Goal: Information Seeking & Learning: Compare options

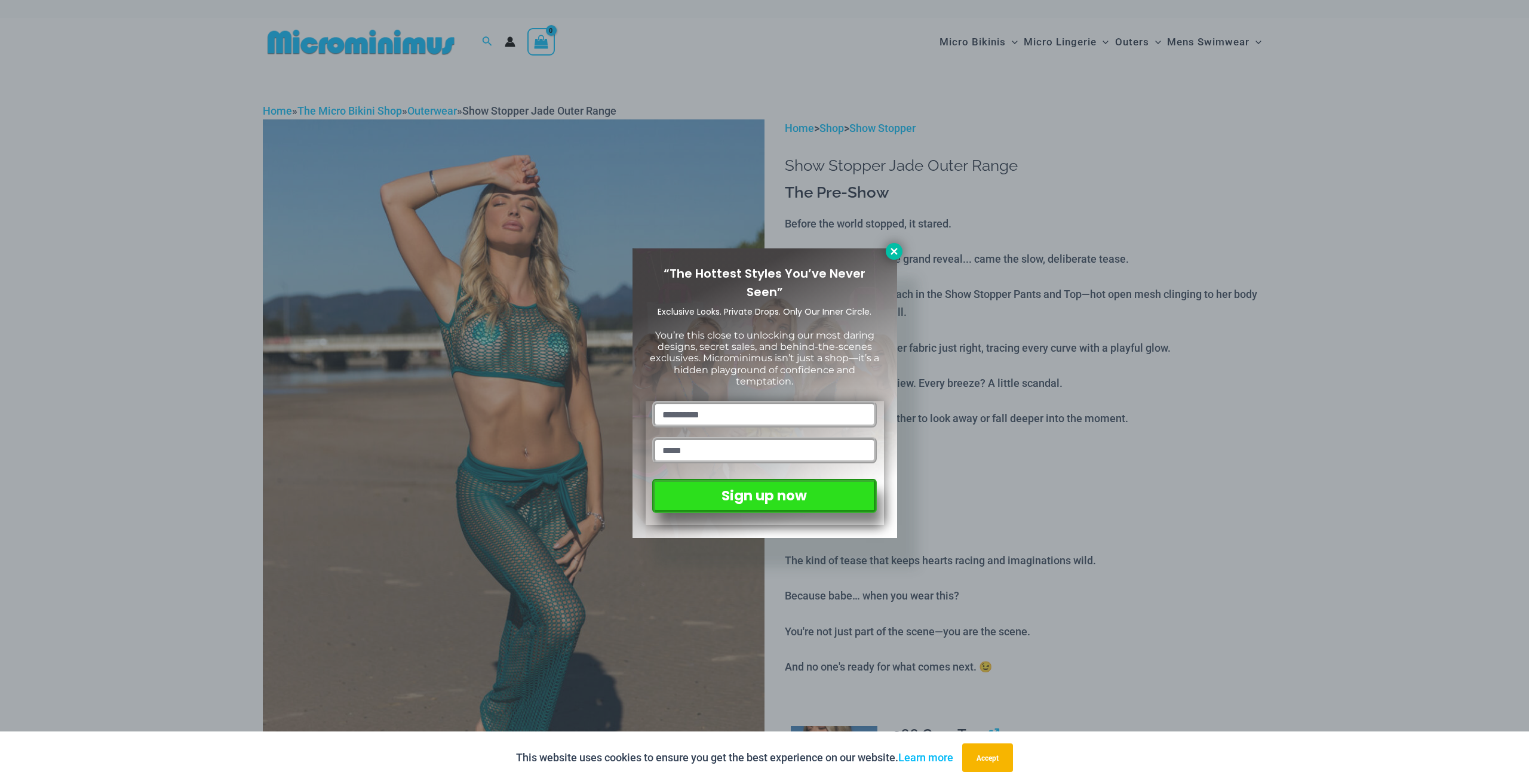
click at [898, 255] on icon at bounding box center [895, 251] width 11 height 11
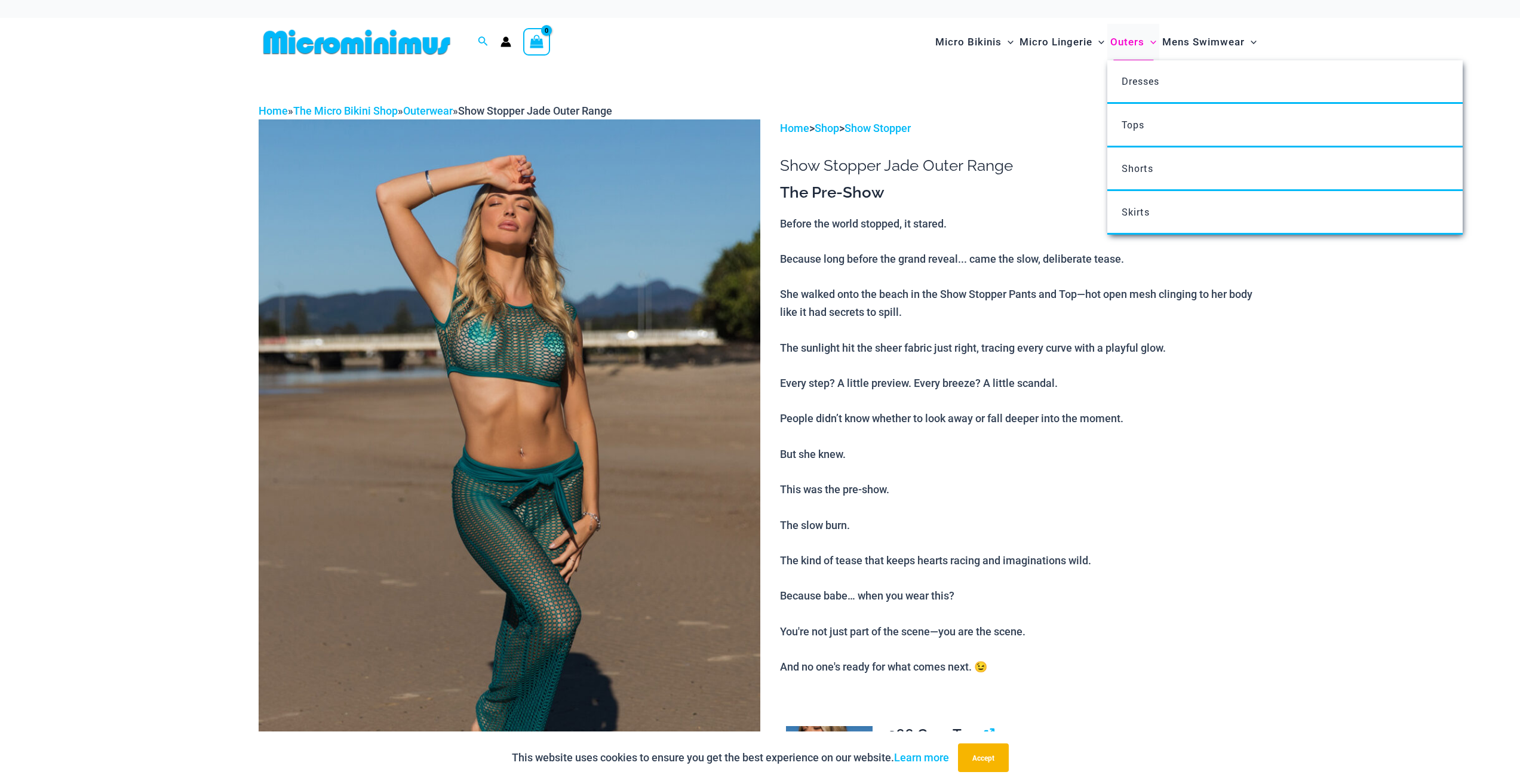
click at [1119, 35] on span "Outers" at bounding box center [1127, 42] width 34 height 30
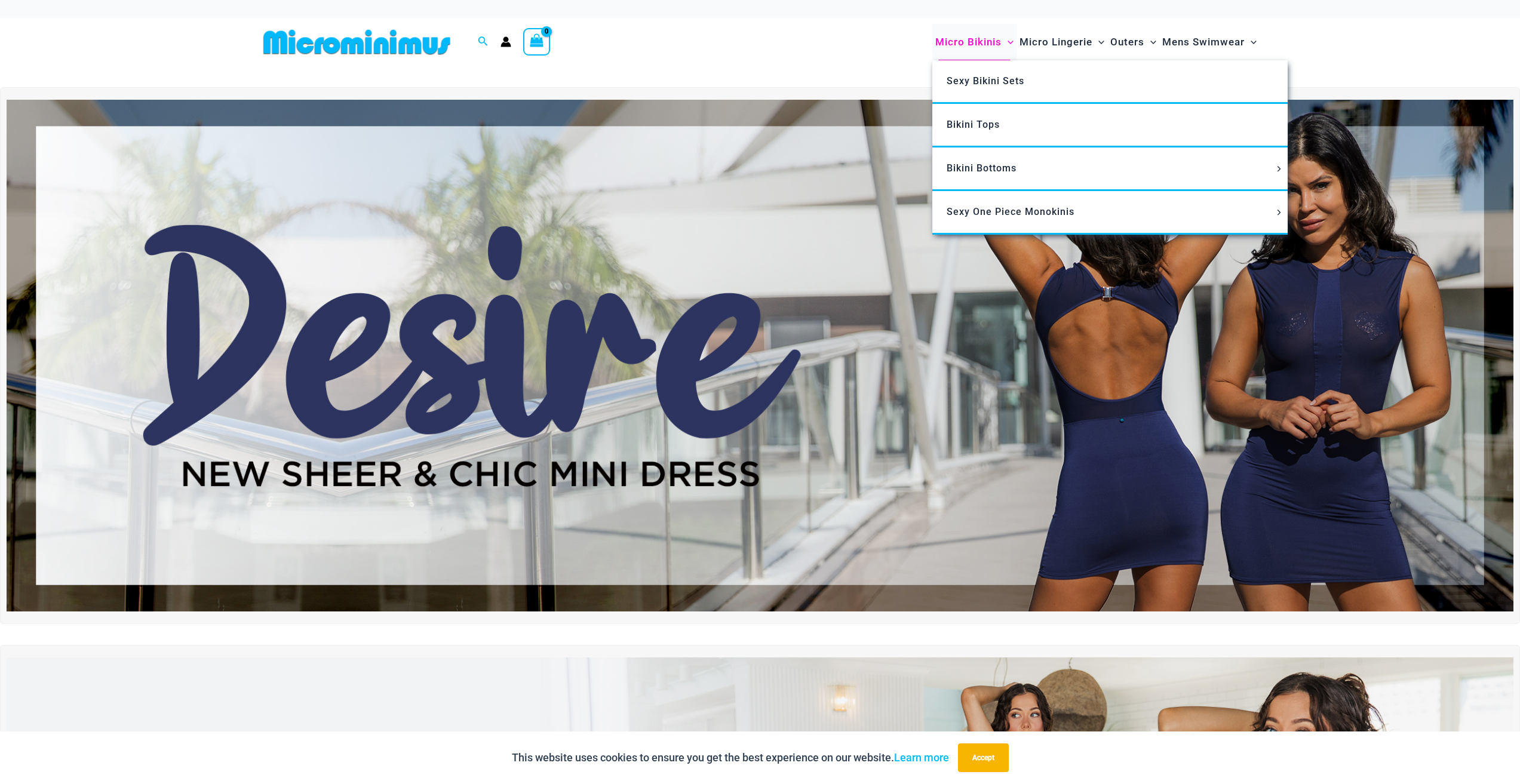
click at [967, 41] on span "Micro Bikinis" at bounding box center [969, 42] width 66 height 30
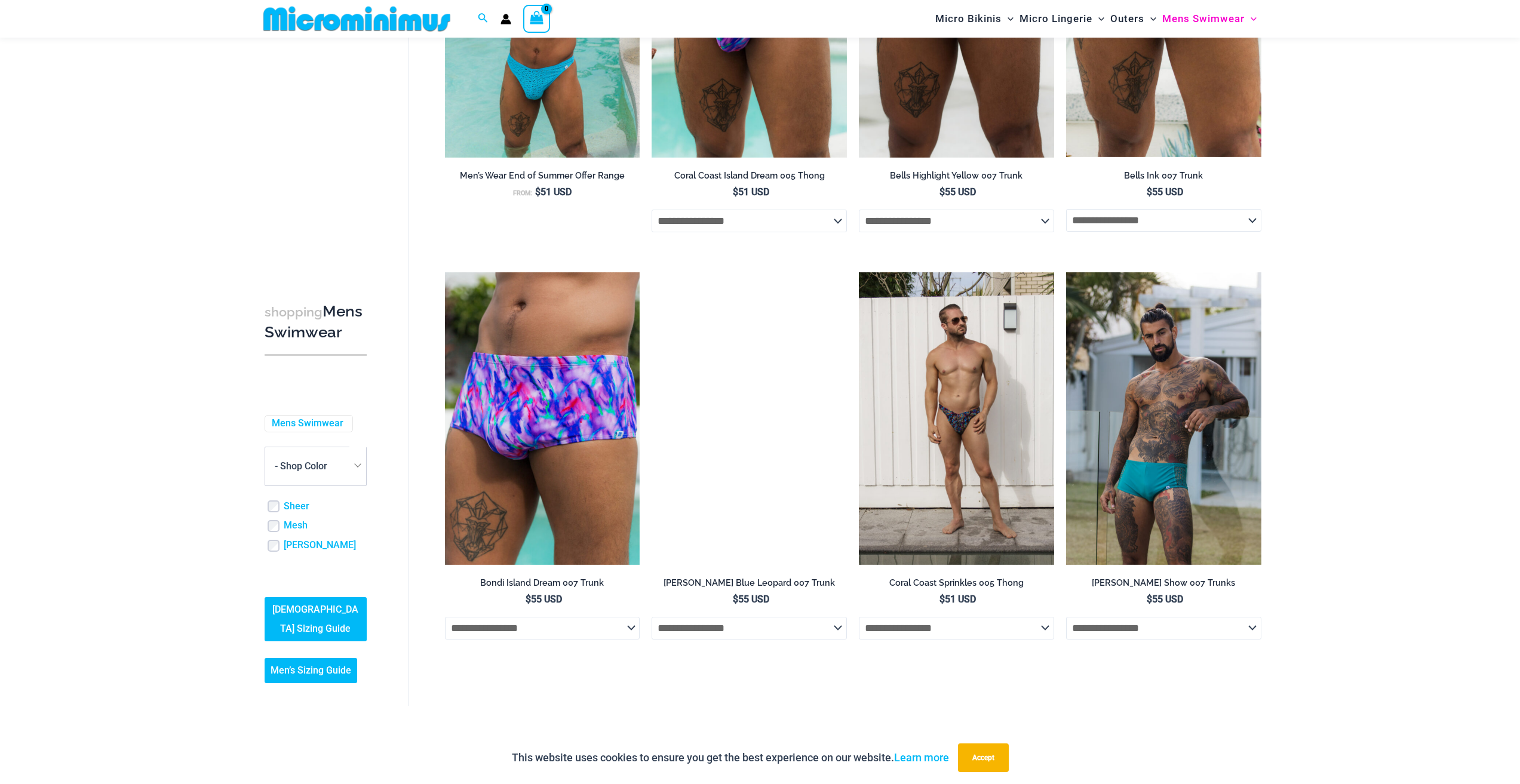
scroll to position [2440, 0]
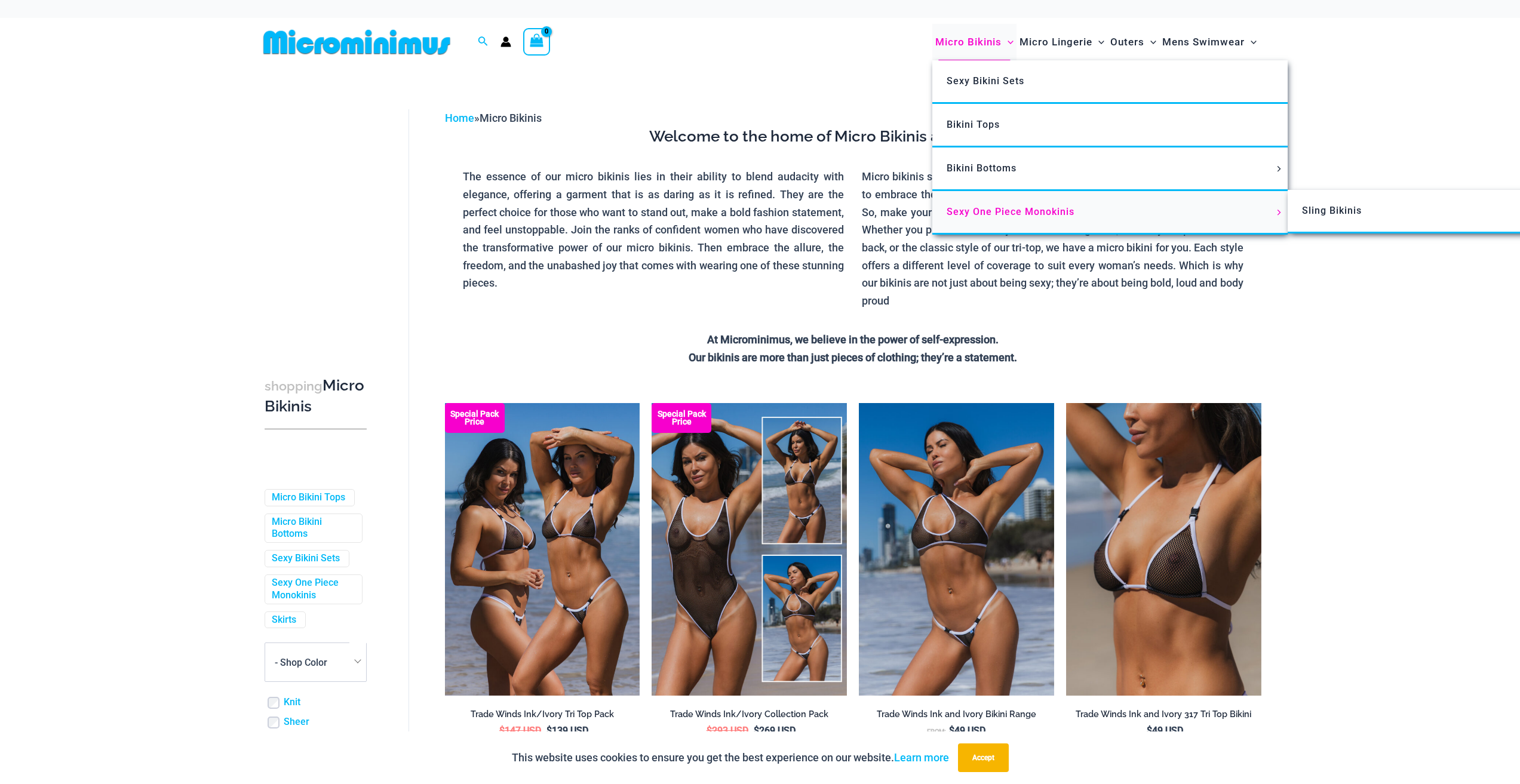
click at [980, 206] on span "Sexy One Piece Monokinis" at bounding box center [1010, 212] width 128 height 12
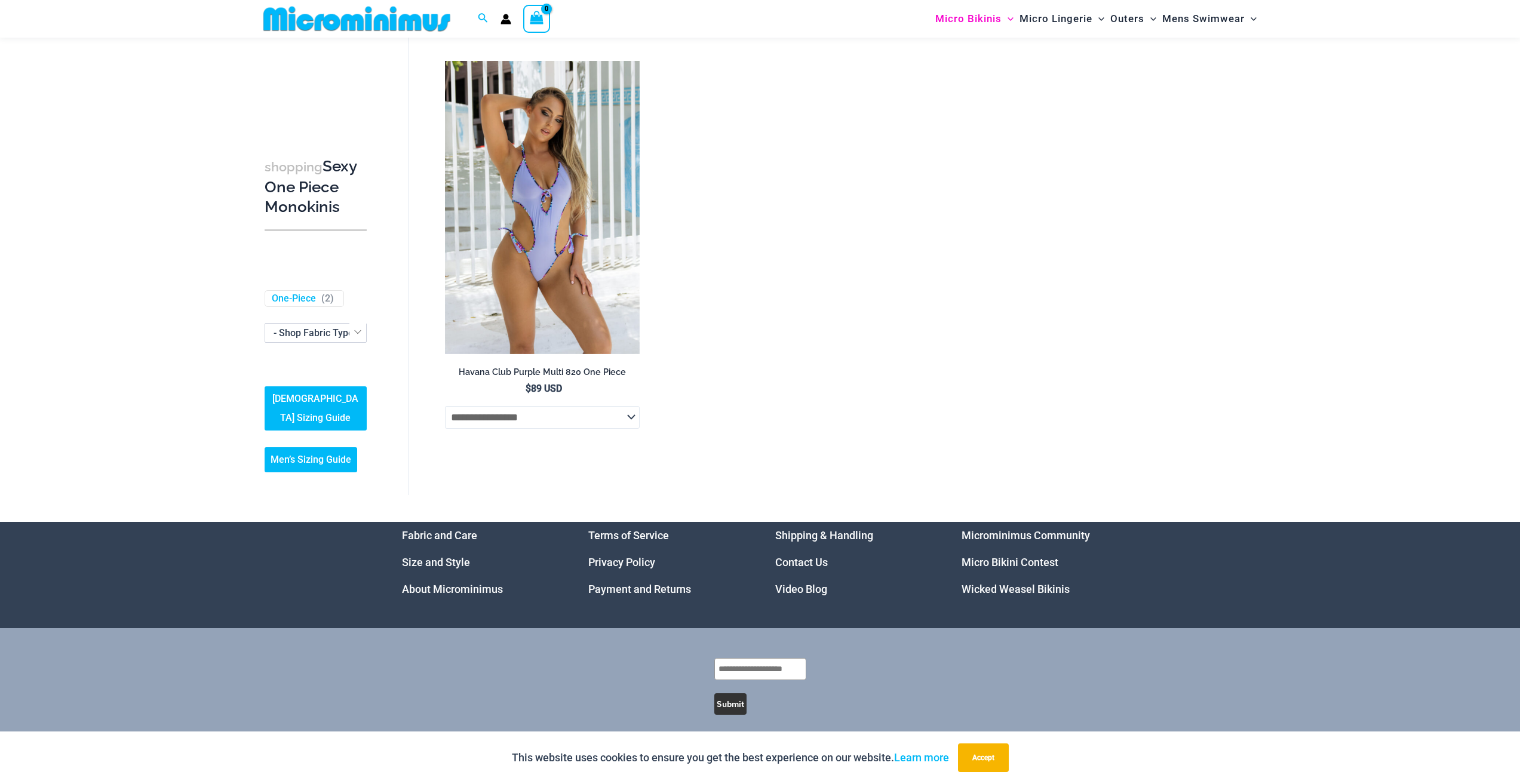
scroll to position [2561, 0]
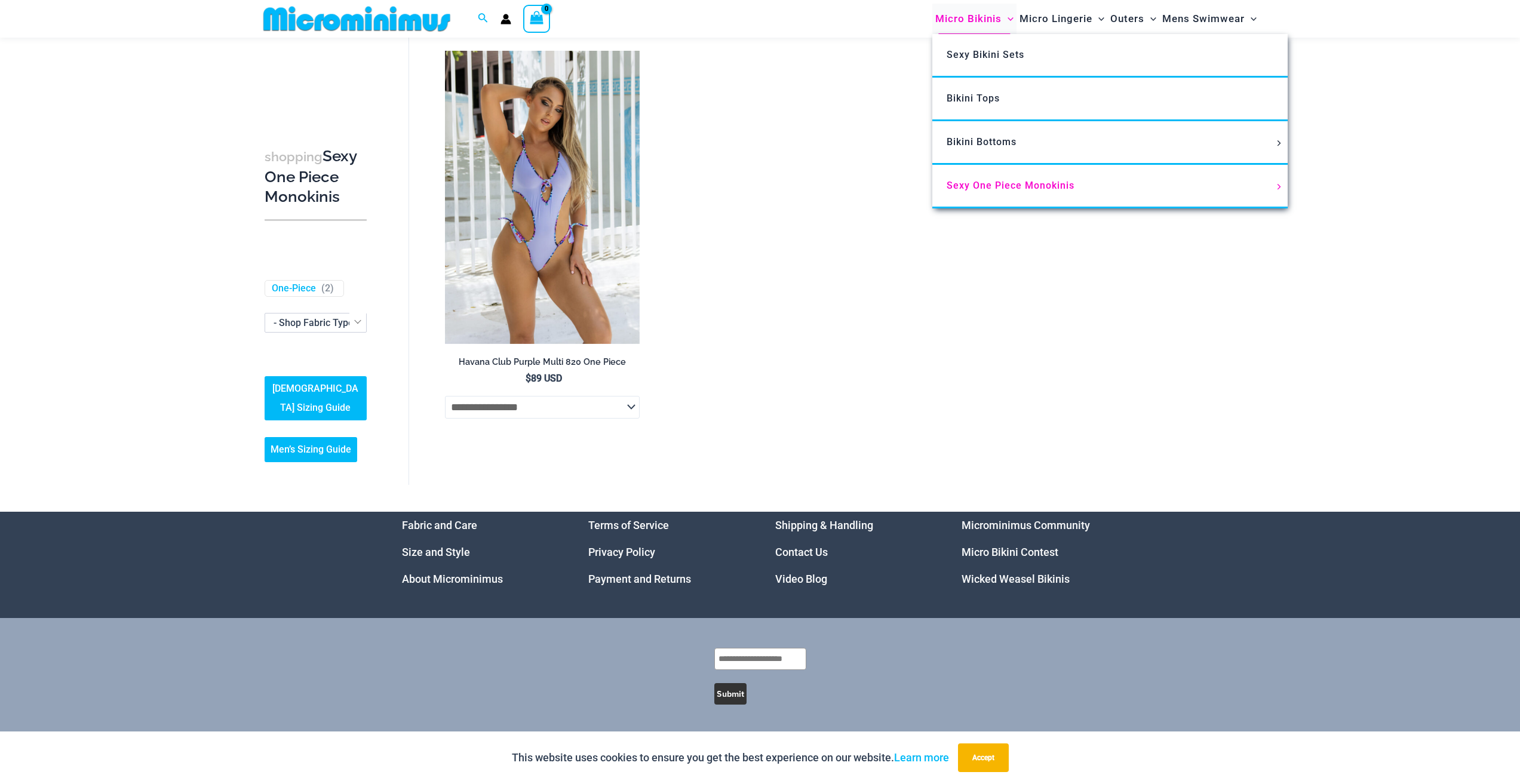
click at [976, 17] on span "Micro Bikinis" at bounding box center [969, 18] width 66 height 30
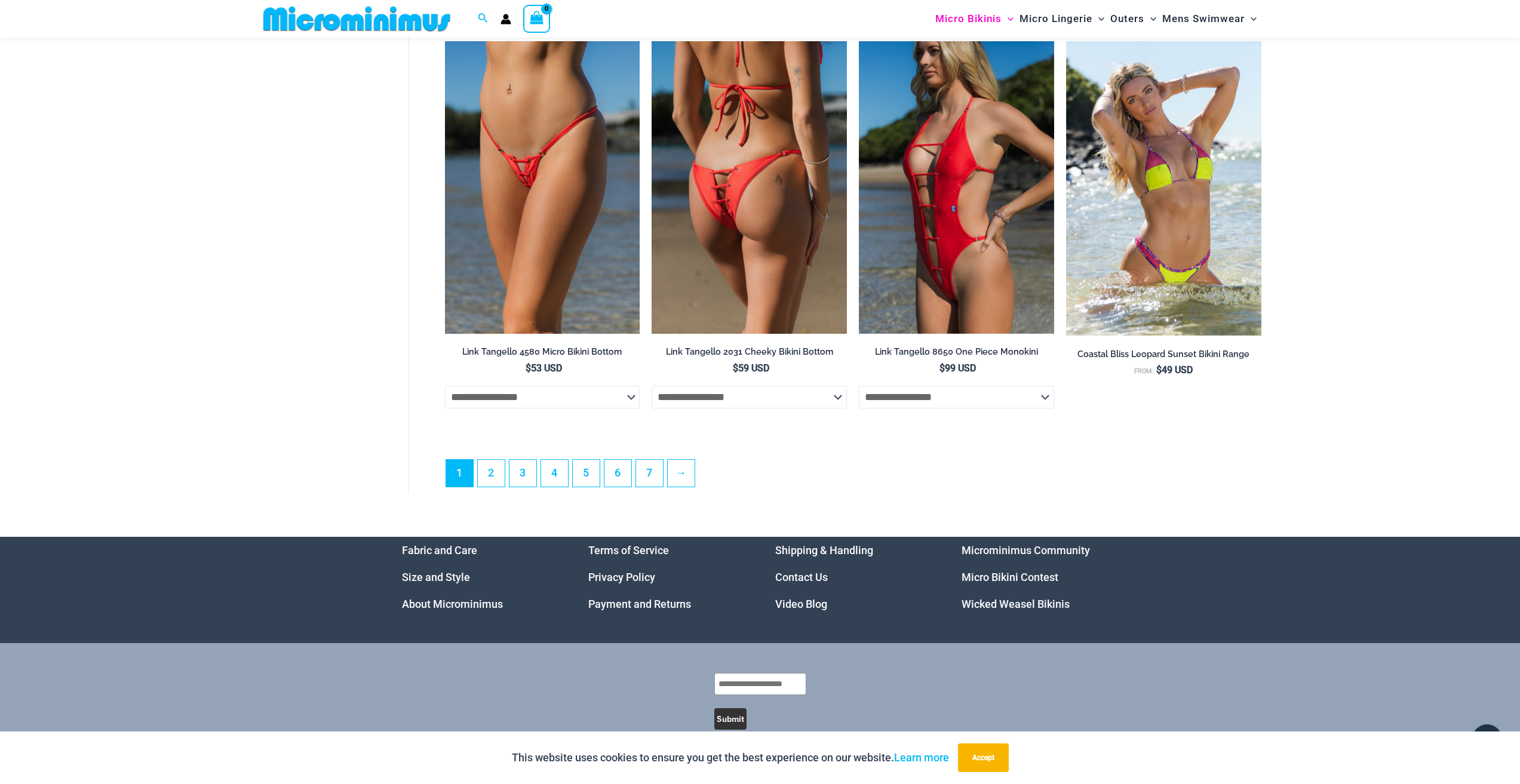
scroll to position [3213, 0]
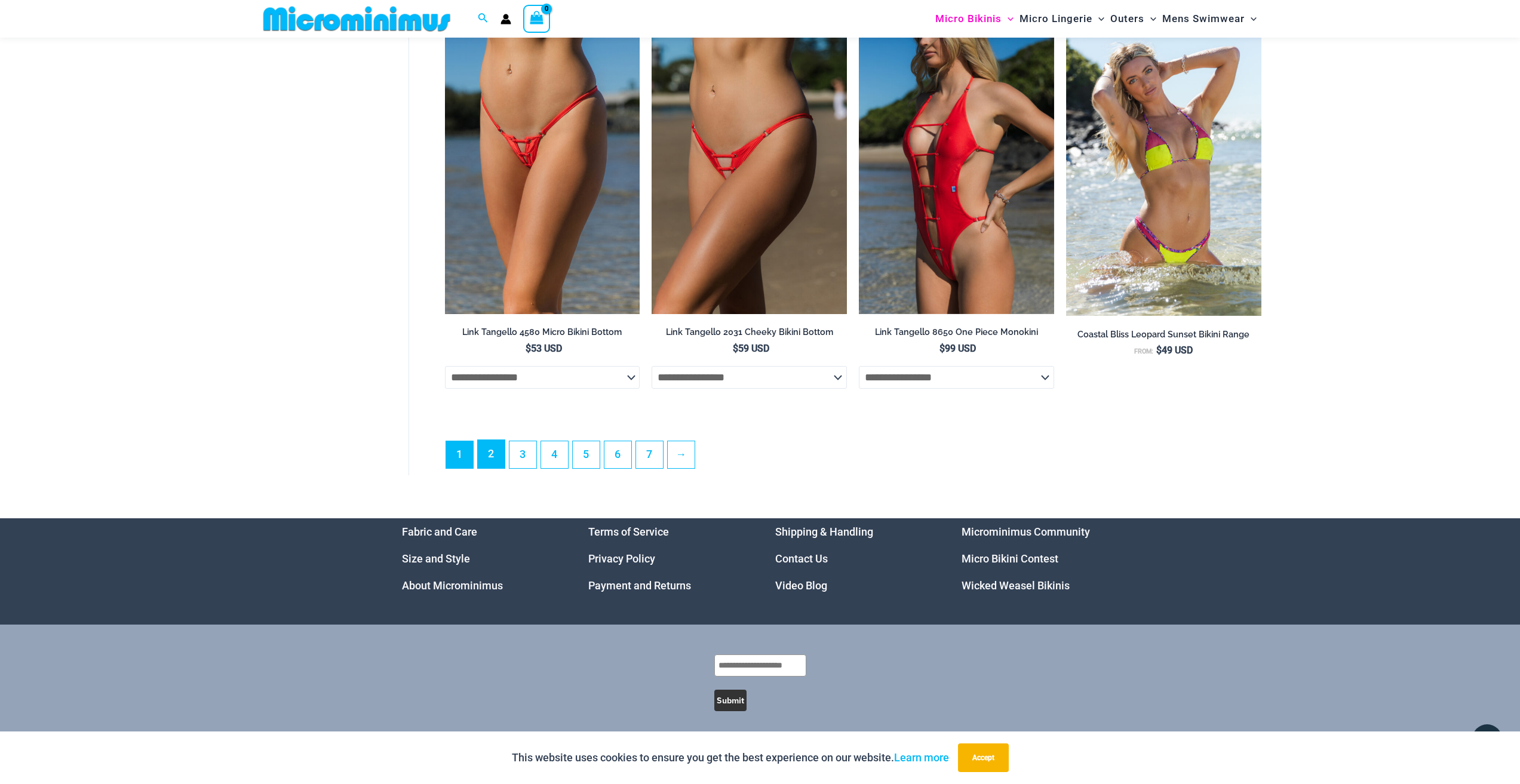
click at [482, 468] on link "2" at bounding box center [491, 454] width 27 height 28
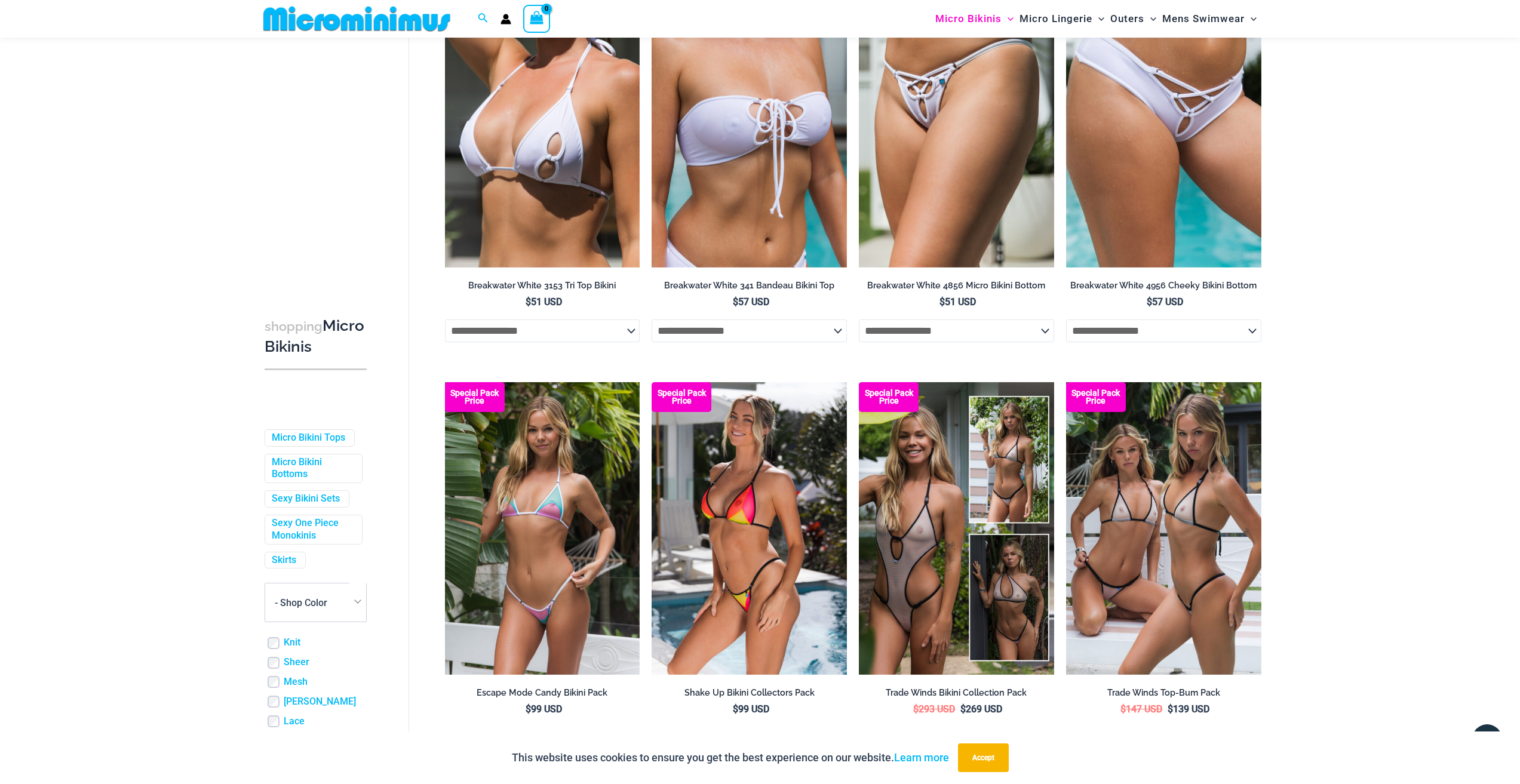
scroll to position [2855, 0]
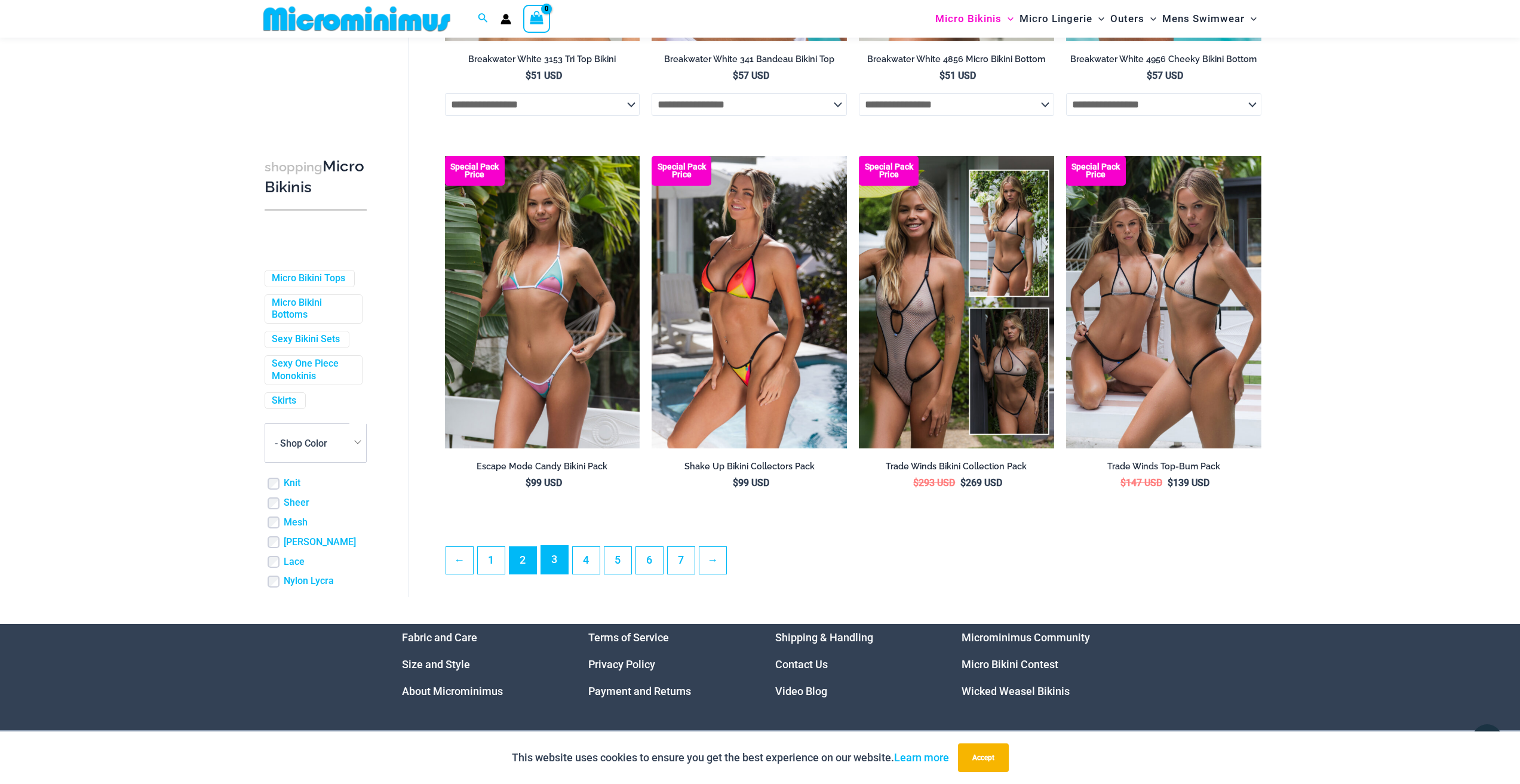
click at [560, 574] on link "3" at bounding box center [554, 559] width 27 height 28
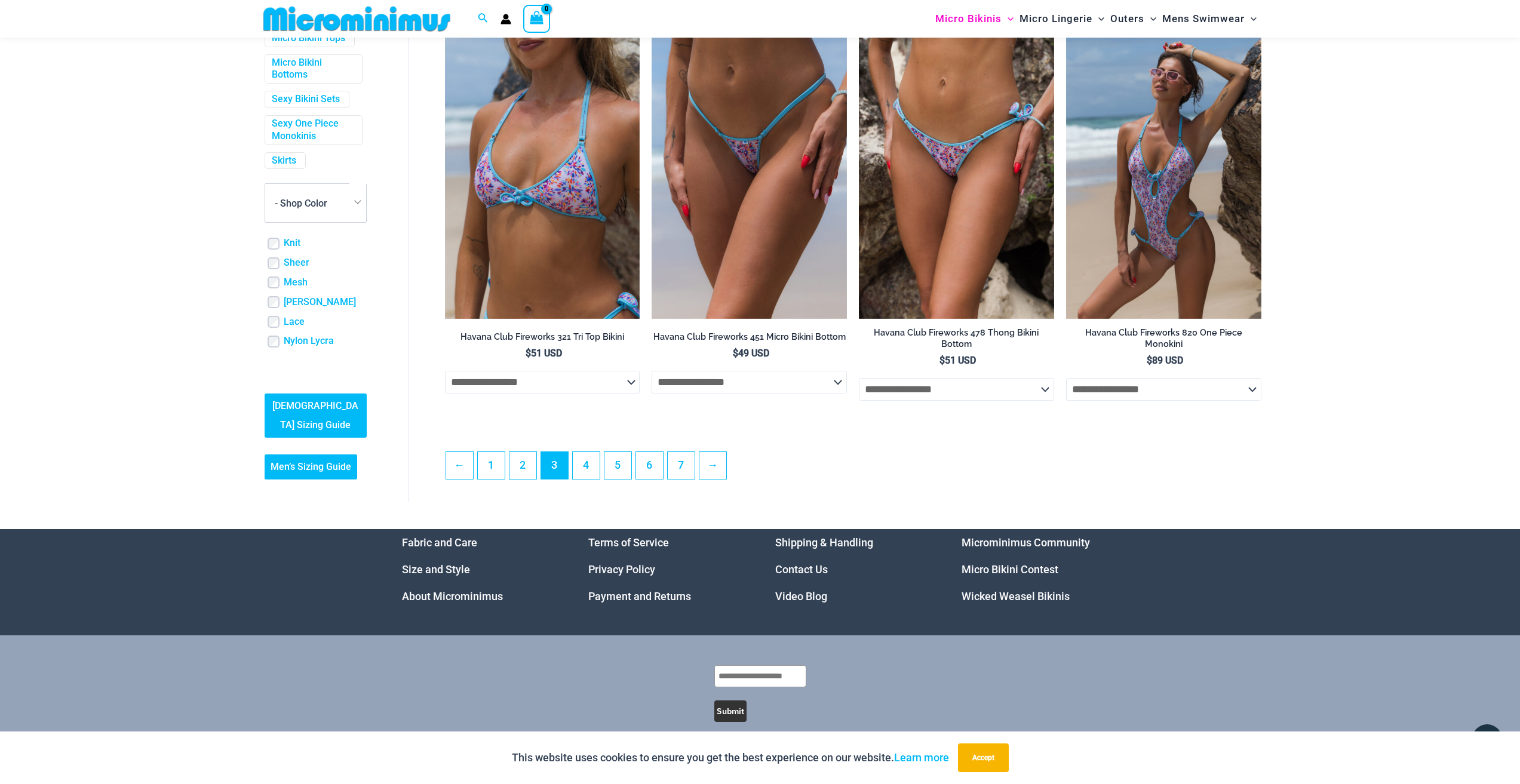
scroll to position [2996, 0]
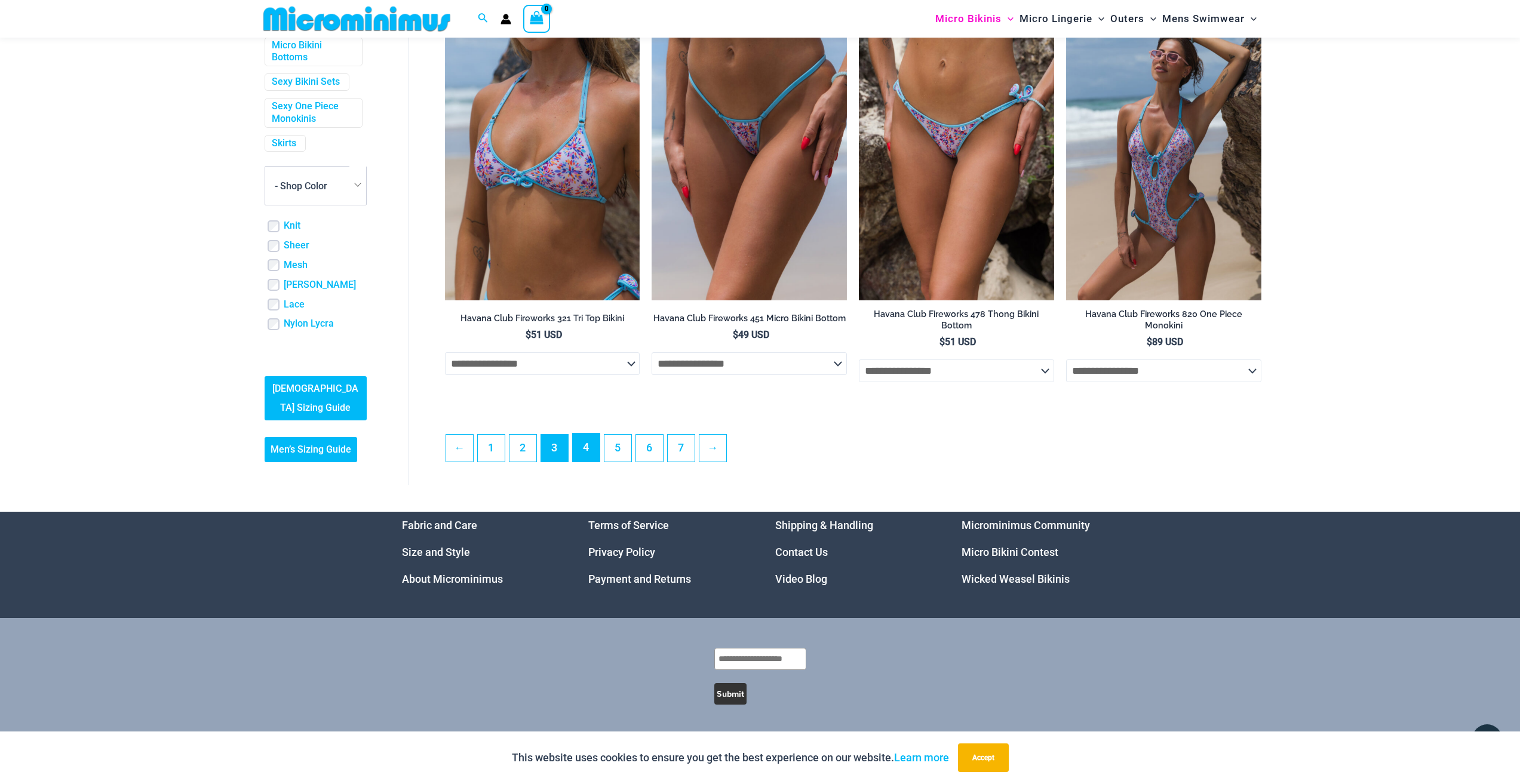
click at [581, 455] on link "4" at bounding box center [586, 447] width 27 height 28
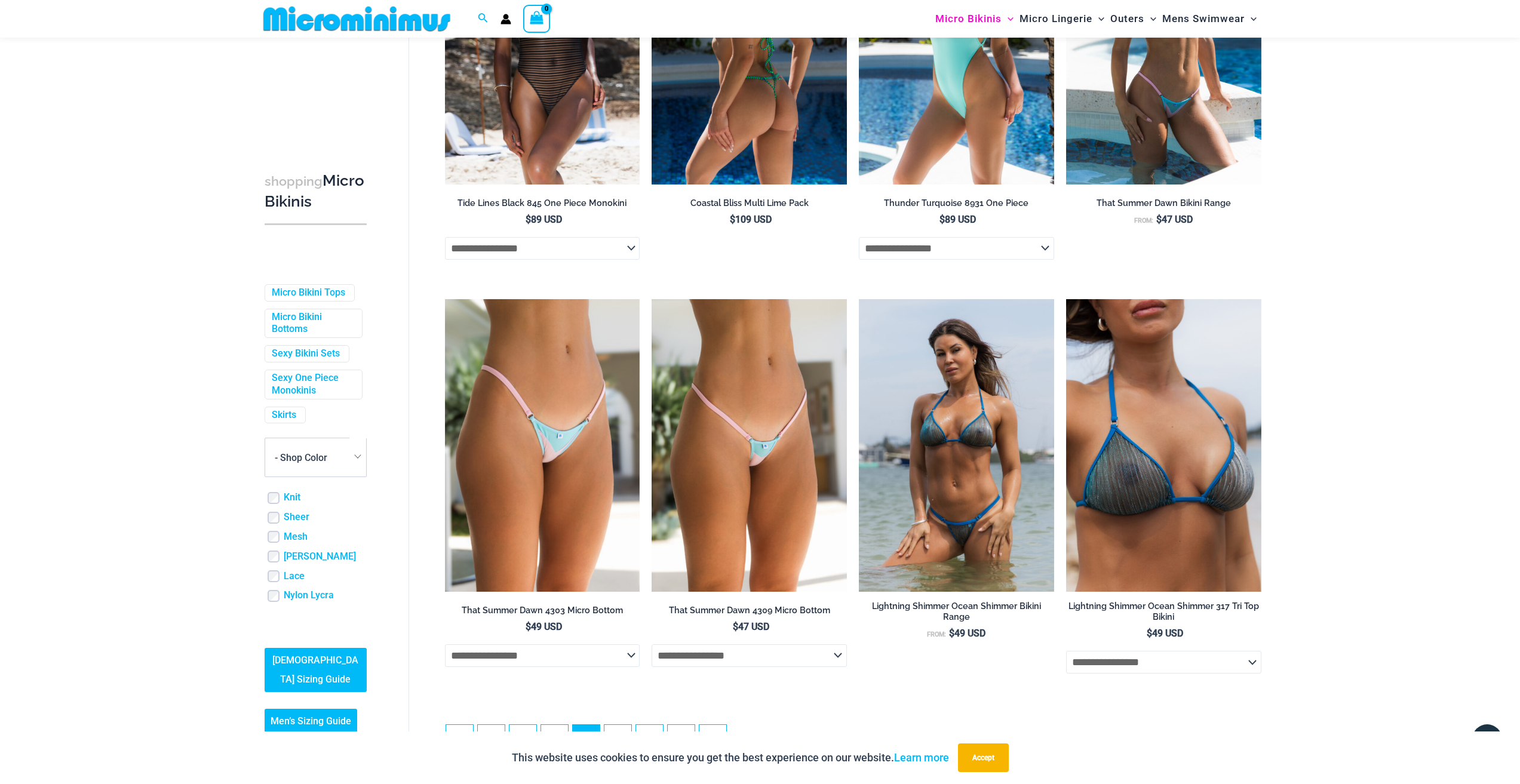
scroll to position [2746, 0]
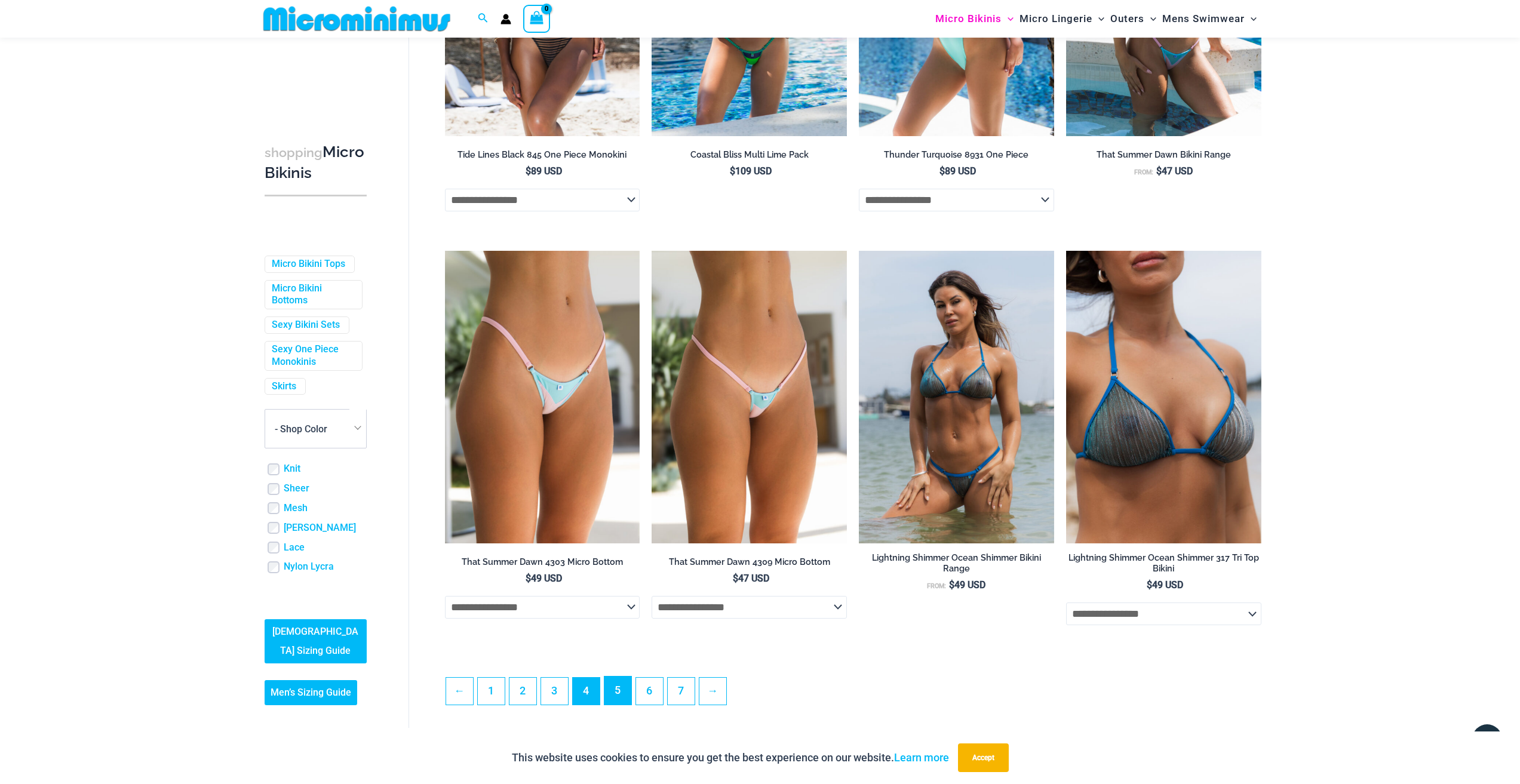
click at [620, 705] on link "5" at bounding box center [618, 690] width 27 height 28
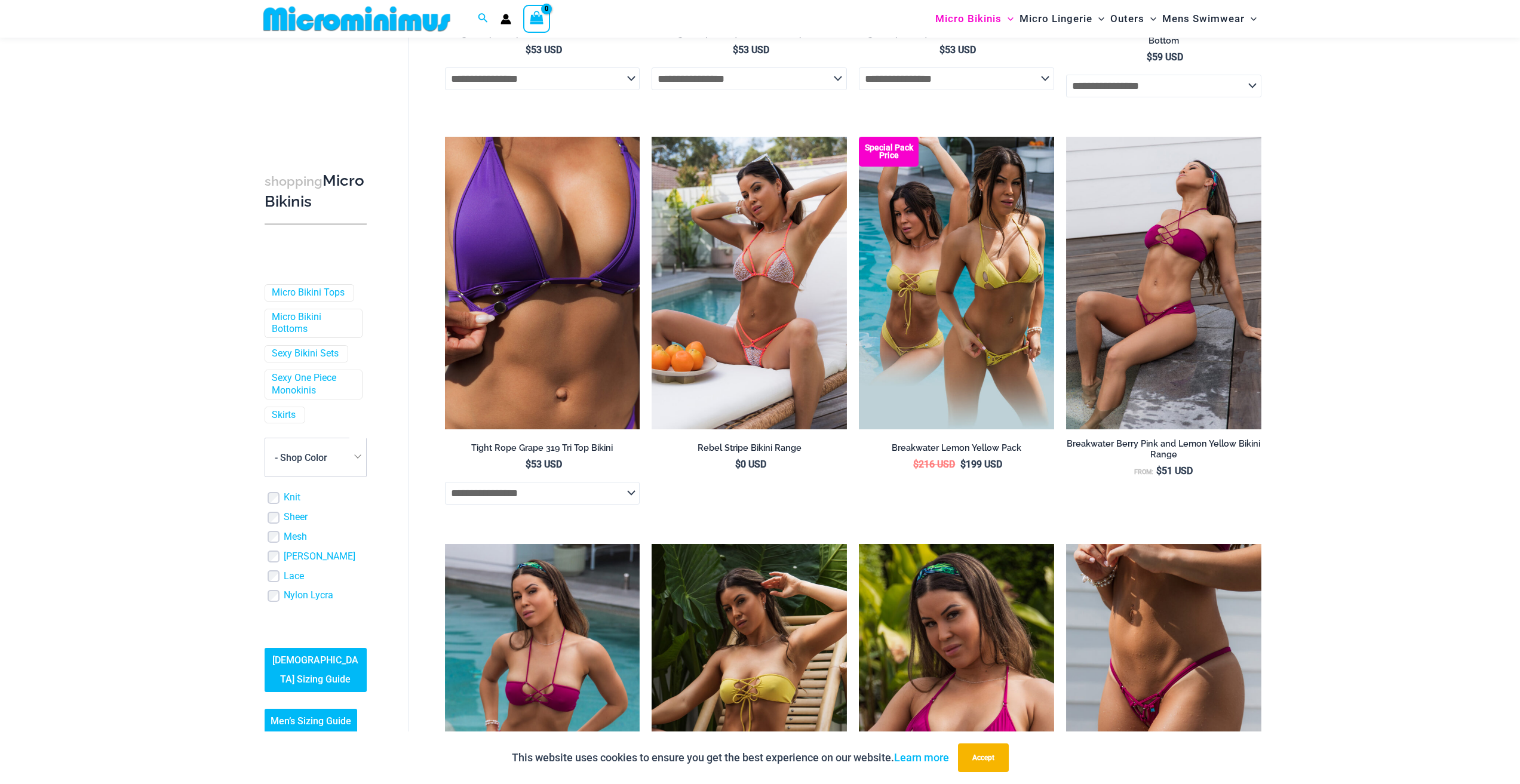
scroll to position [1660, 0]
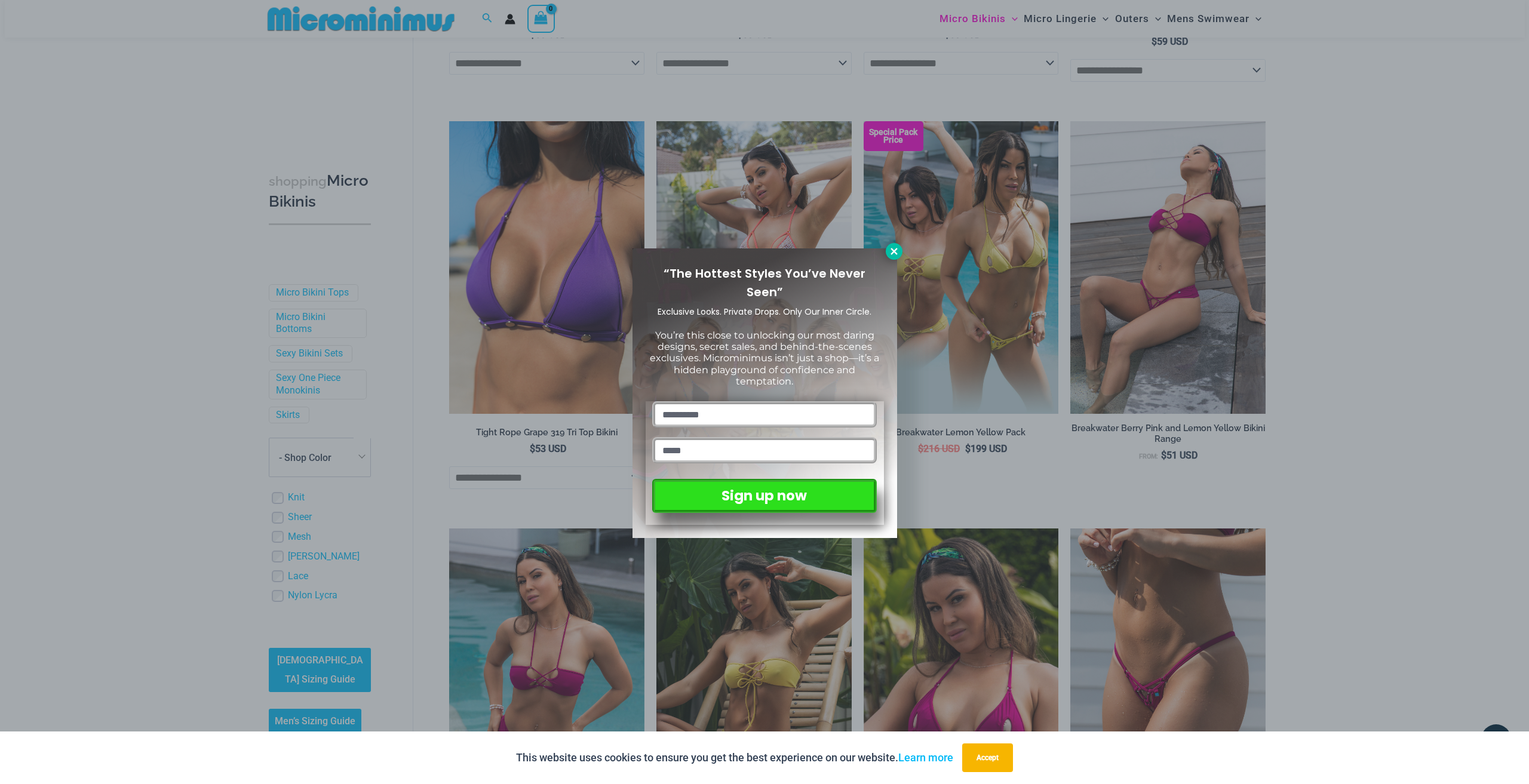
click at [886, 250] on button at bounding box center [894, 251] width 16 height 16
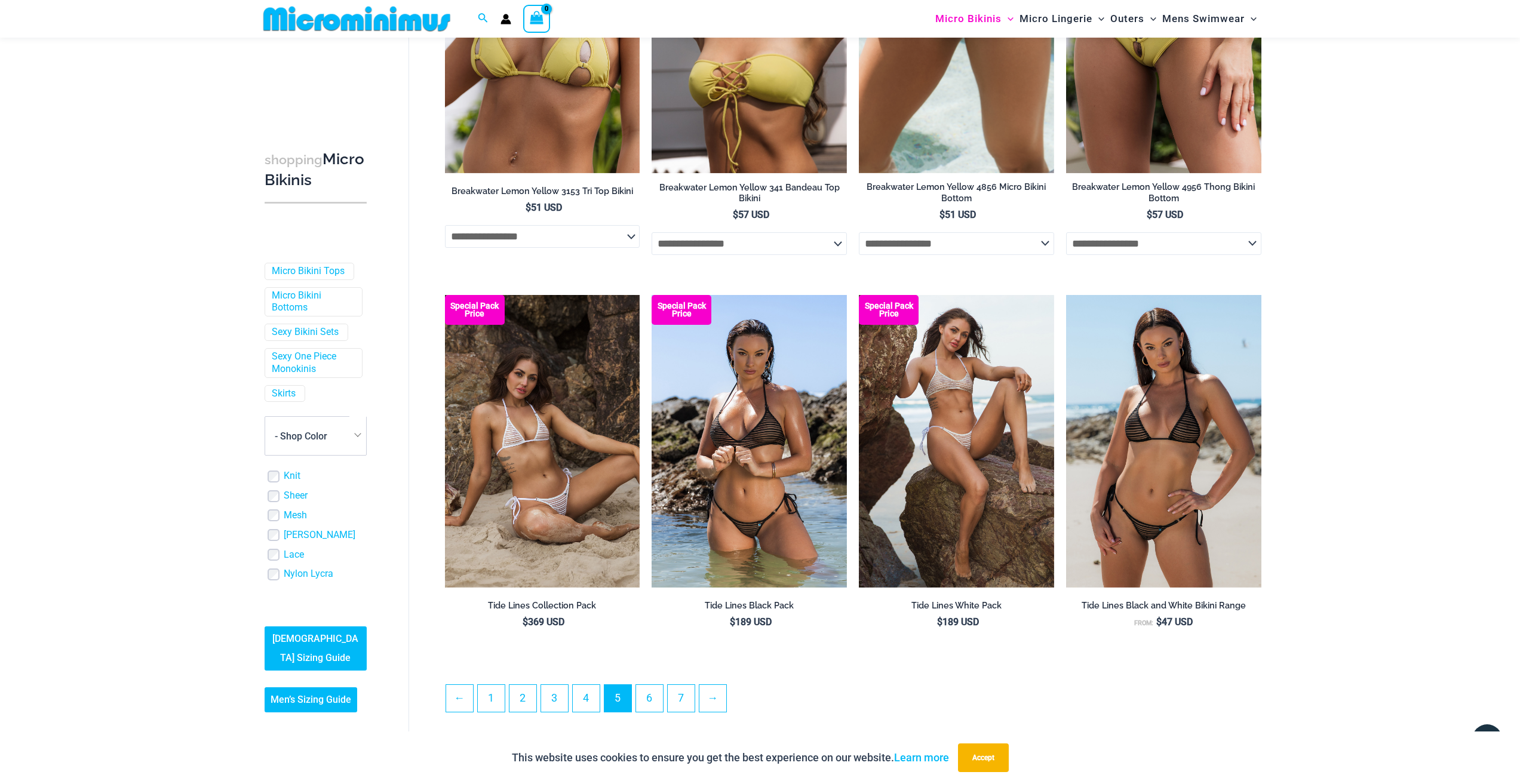
scroll to position [2735, 0]
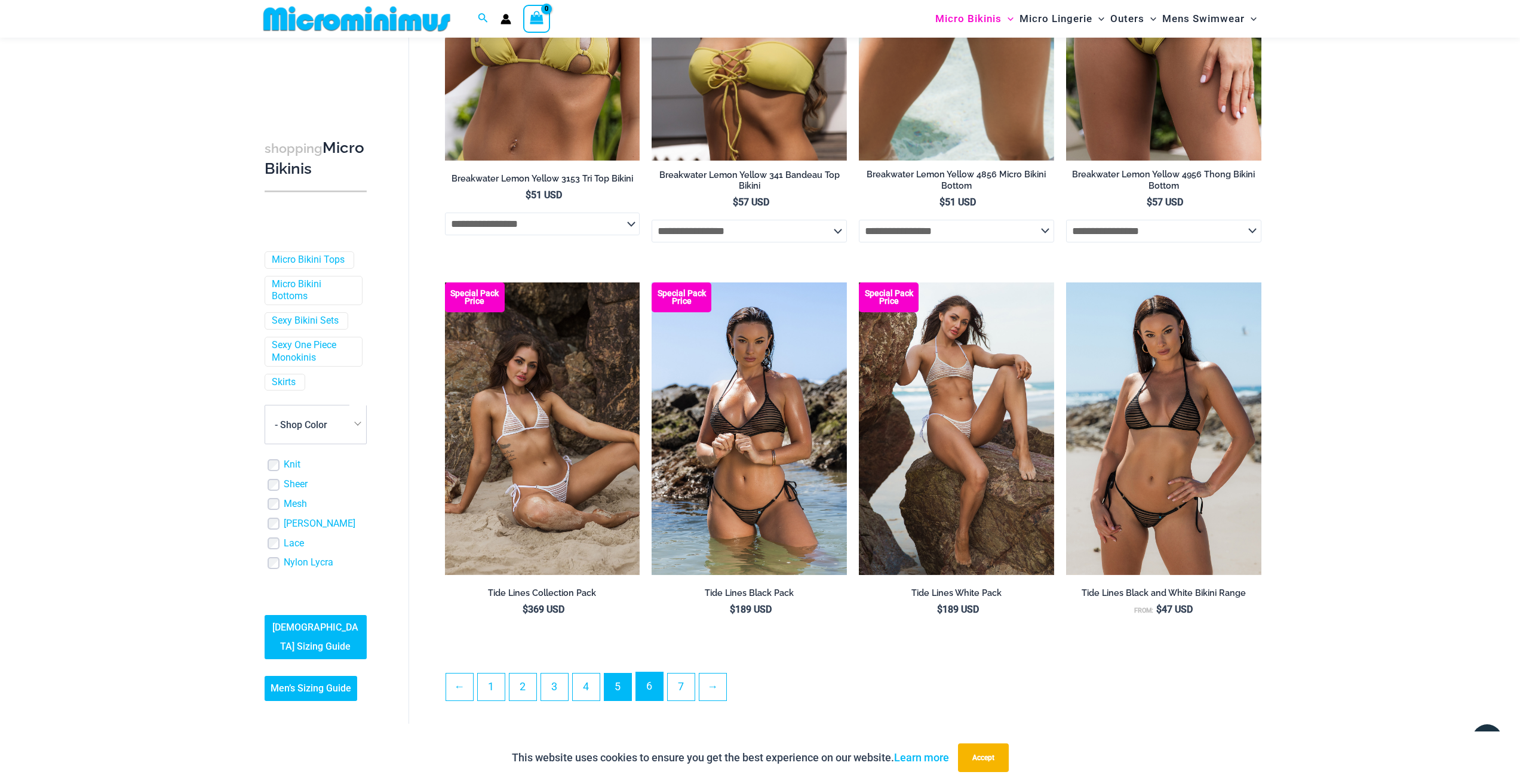
click at [645, 684] on link "6" at bounding box center [649, 686] width 27 height 28
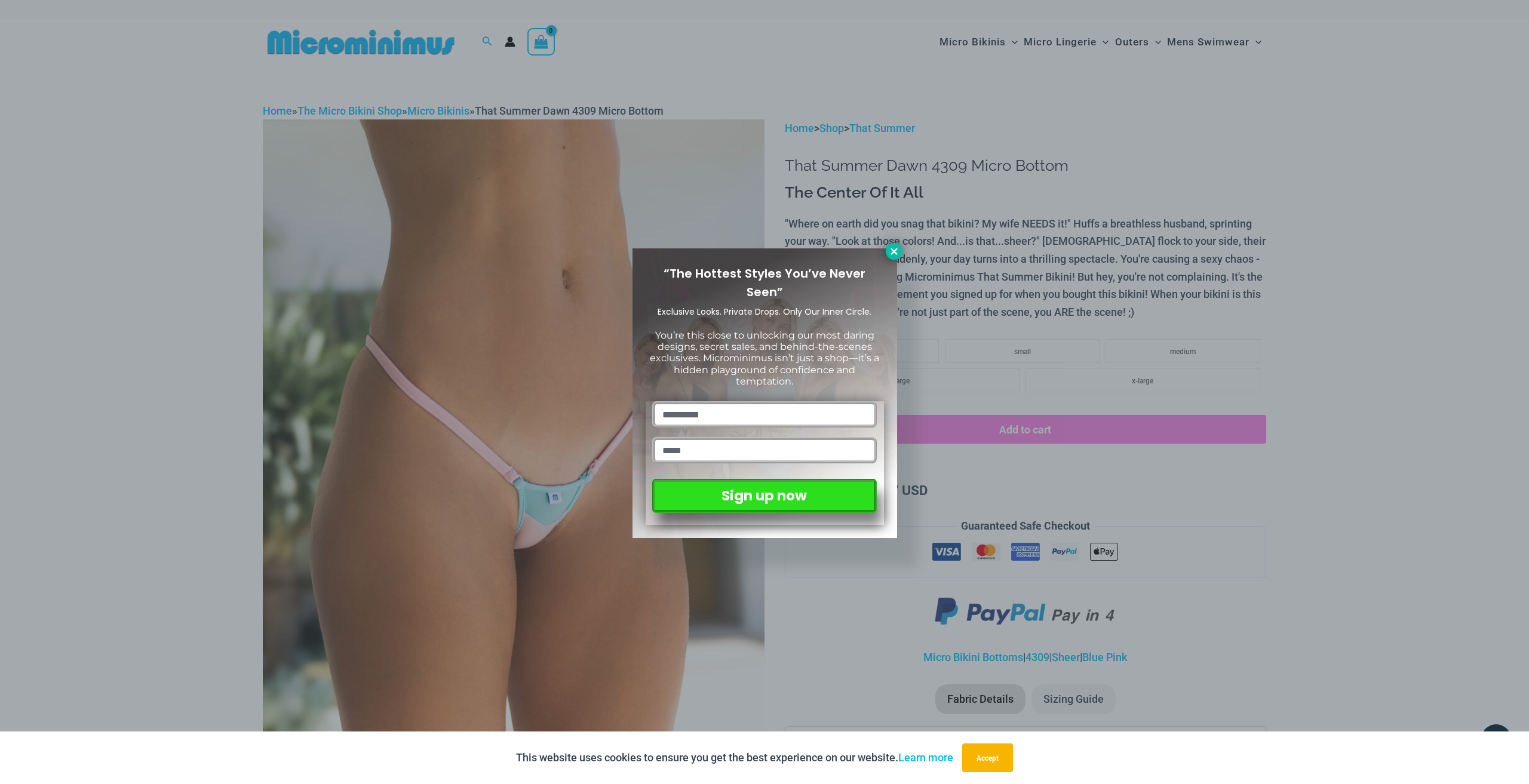
click at [894, 255] on icon at bounding box center [895, 251] width 11 height 11
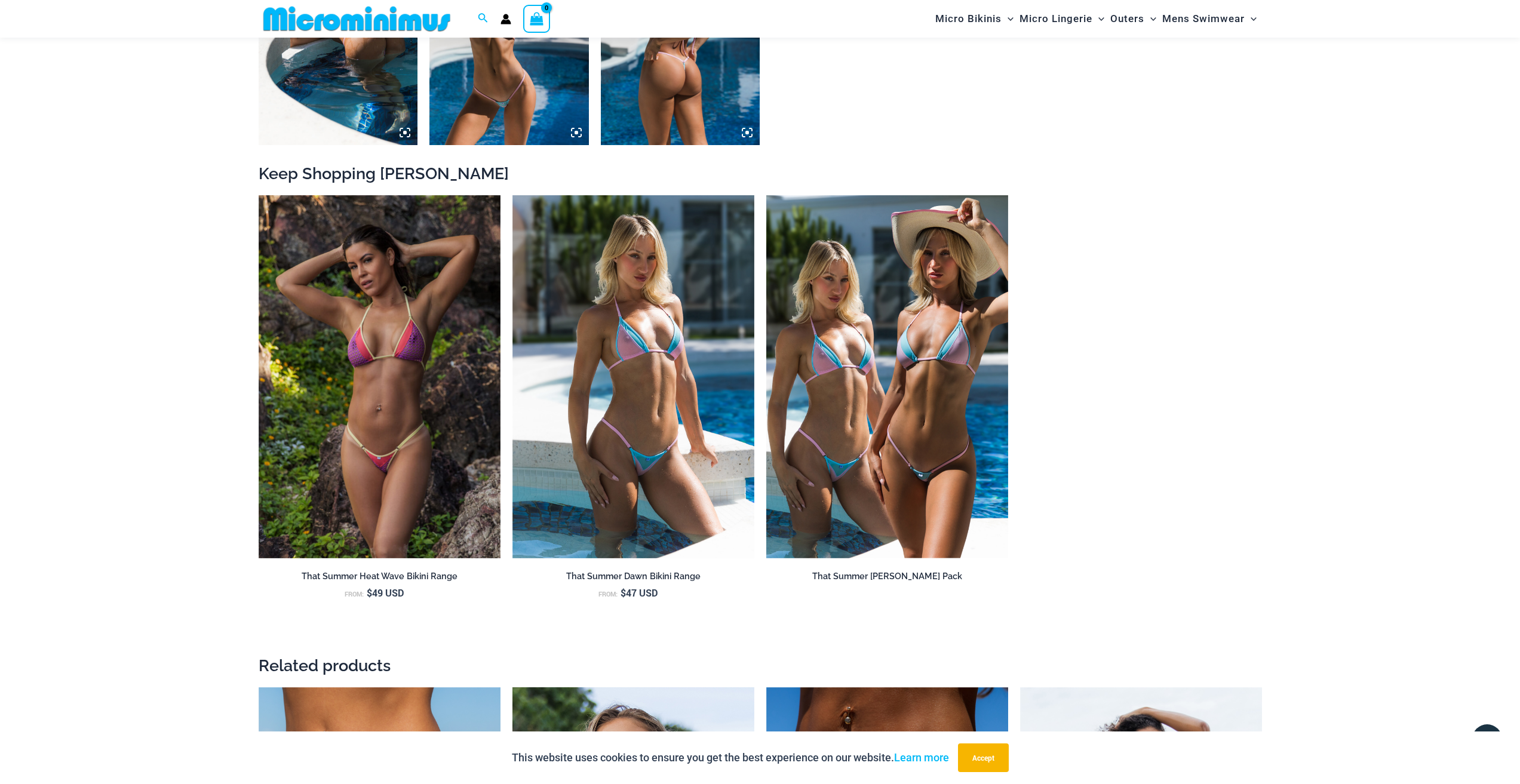
scroll to position [1243, 0]
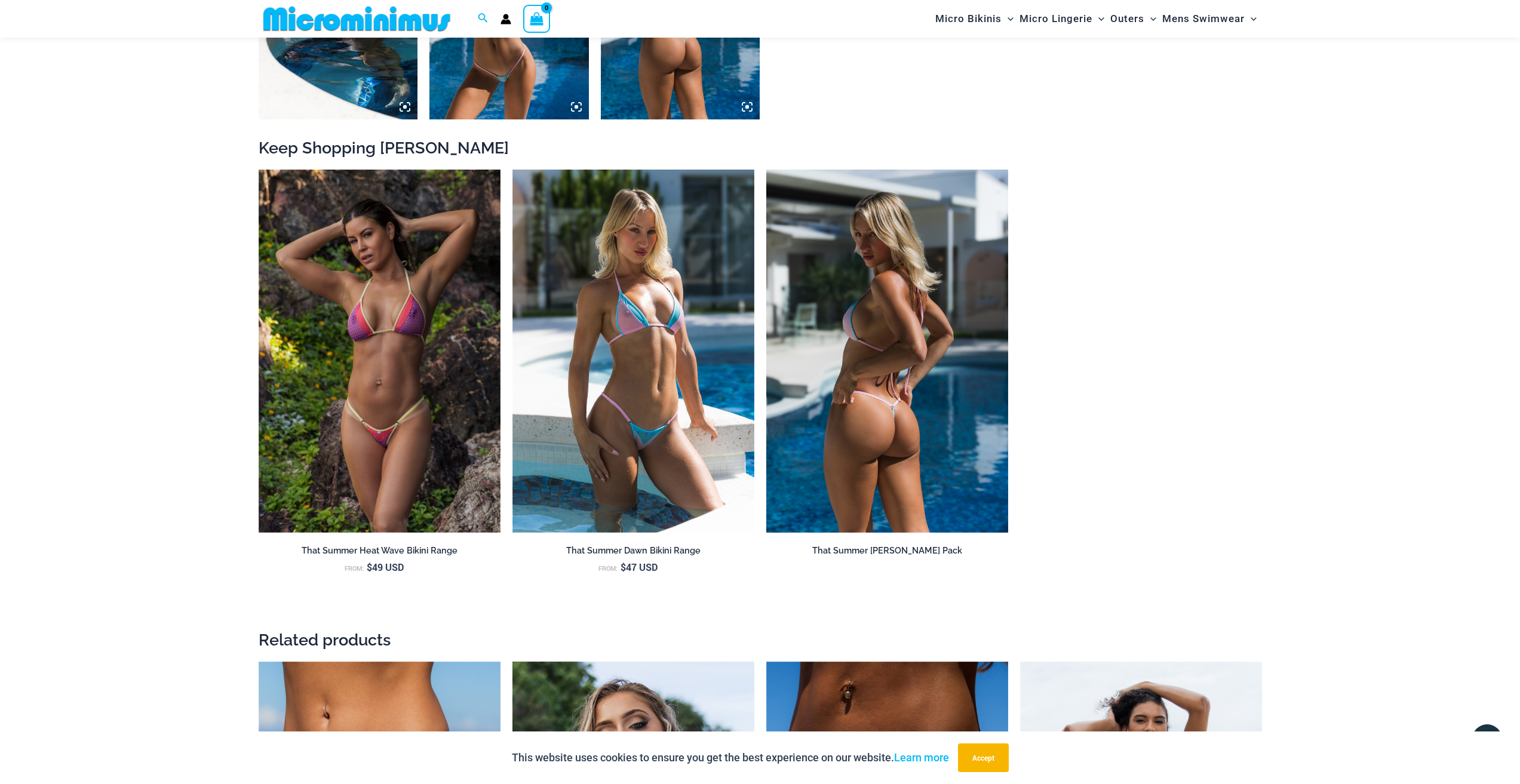
click at [945, 311] on img at bounding box center [887, 351] width 242 height 363
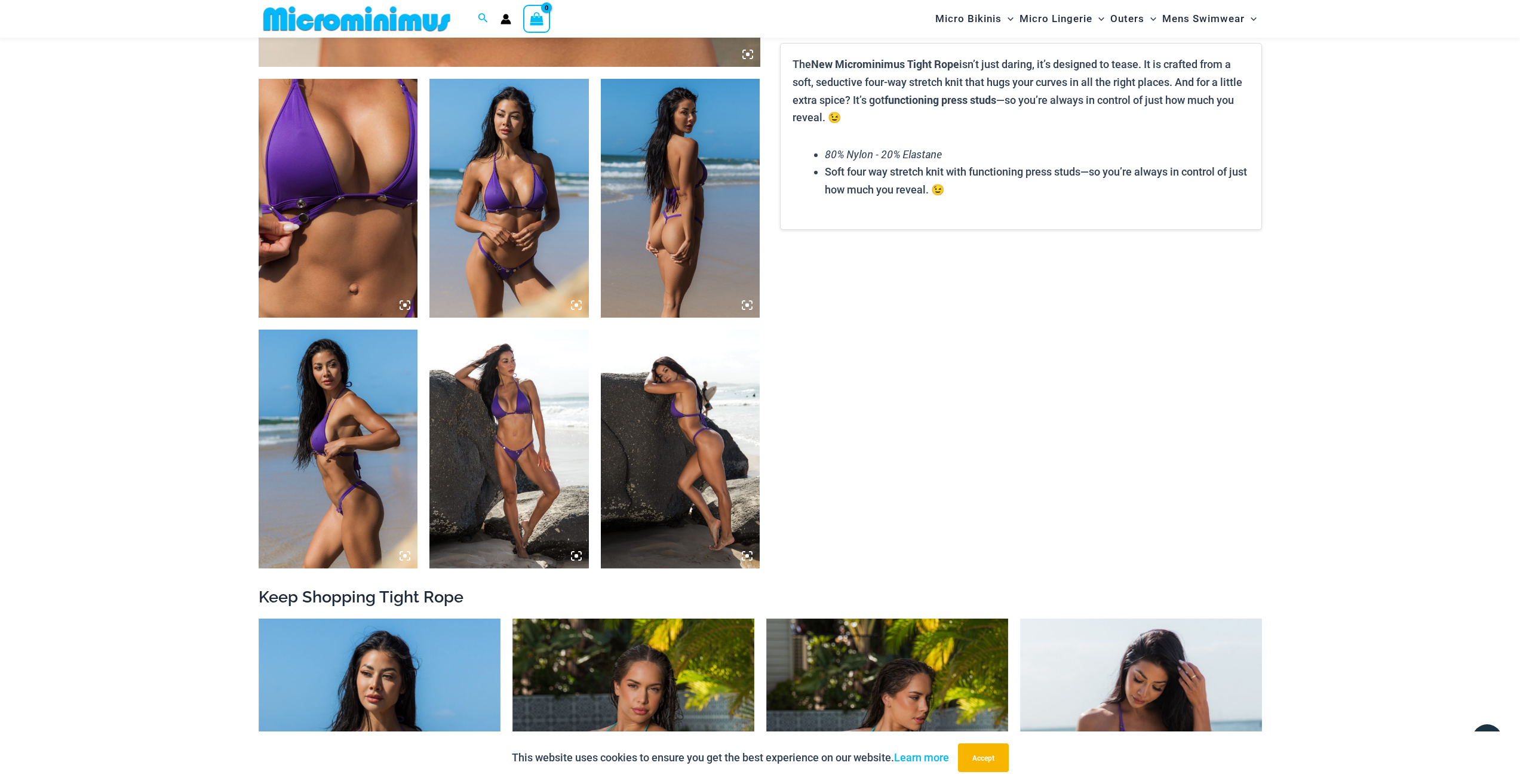
scroll to position [705, 0]
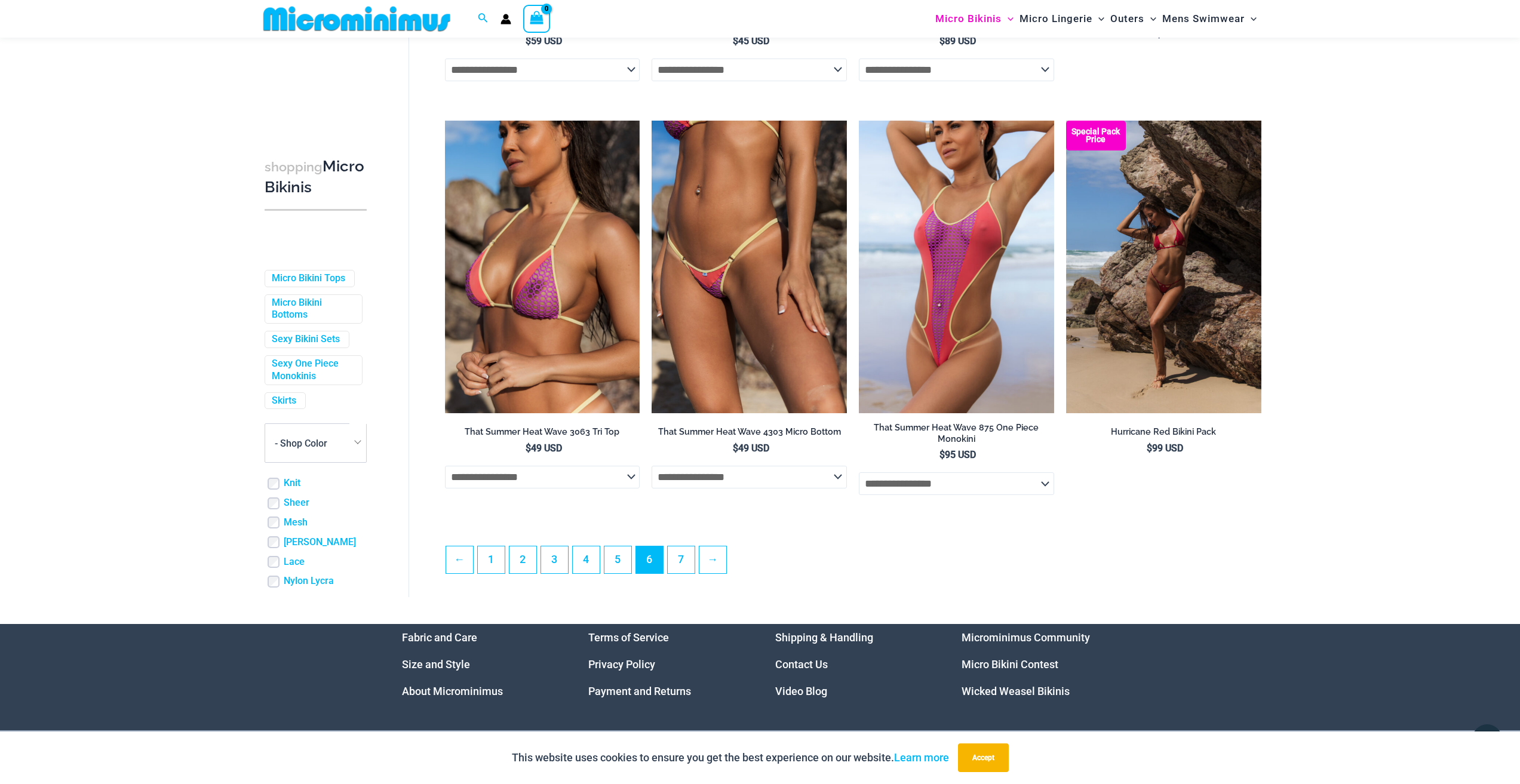
scroll to position [2926, 0]
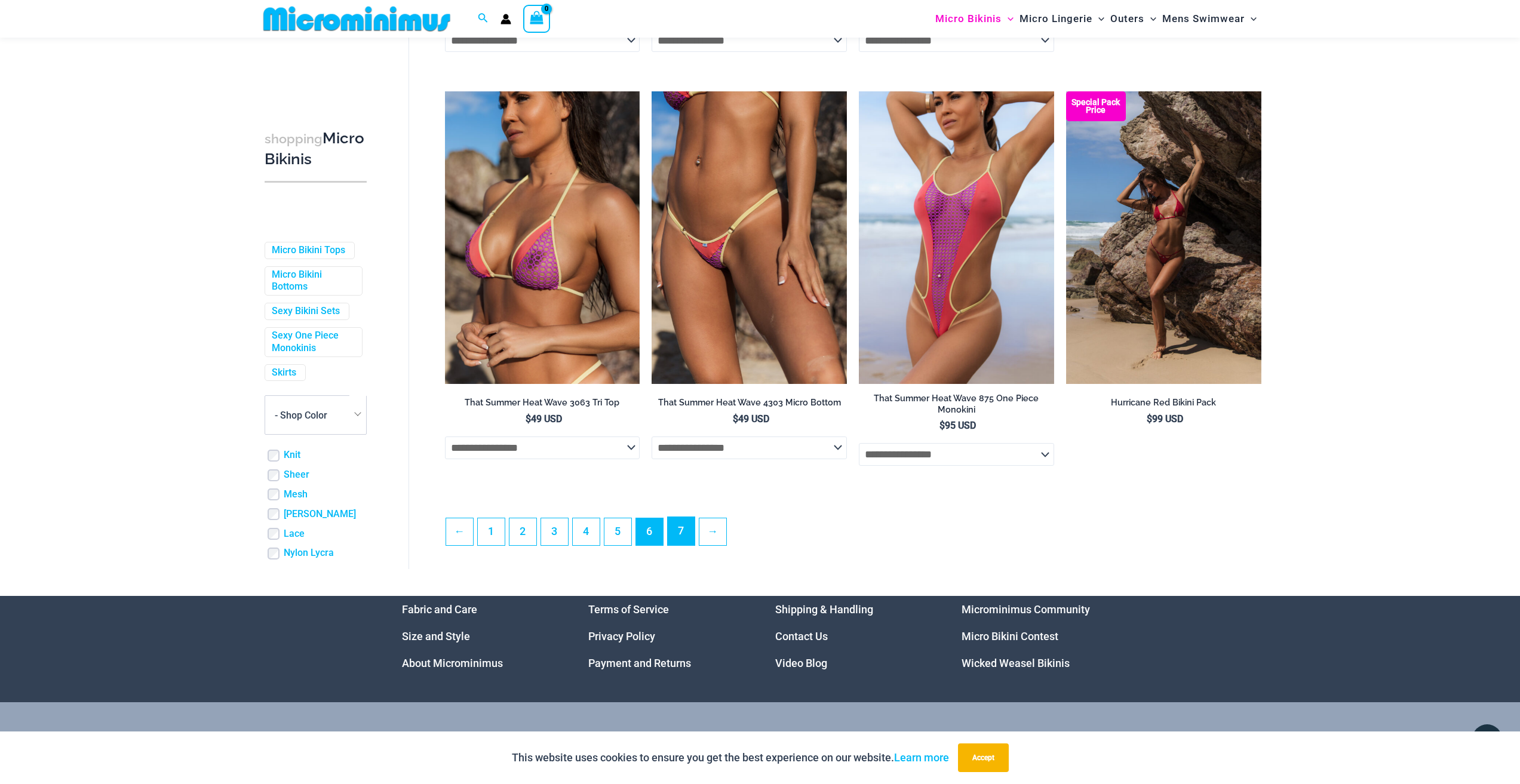
click at [675, 545] on link "7" at bounding box center [681, 531] width 27 height 28
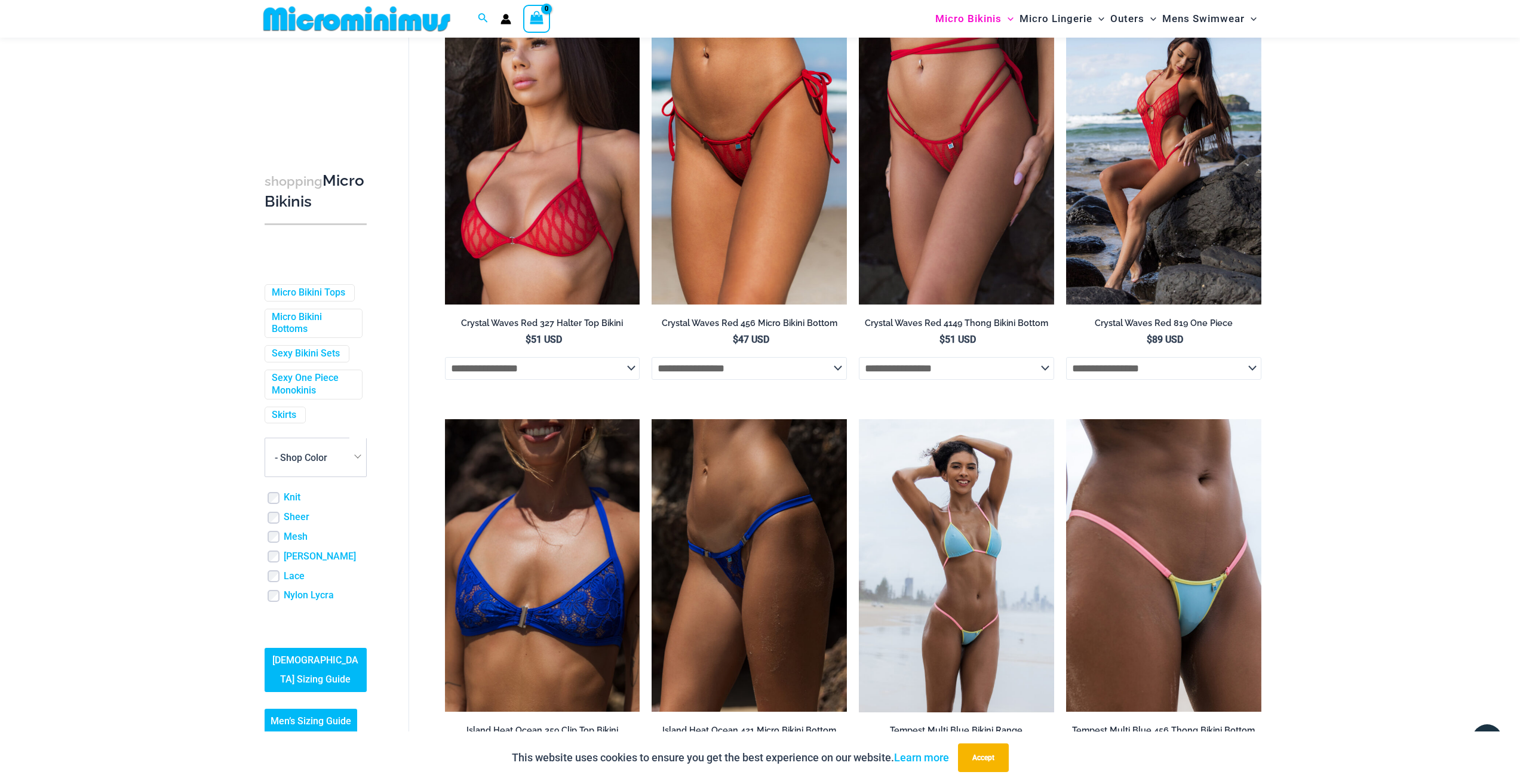
scroll to position [622, 0]
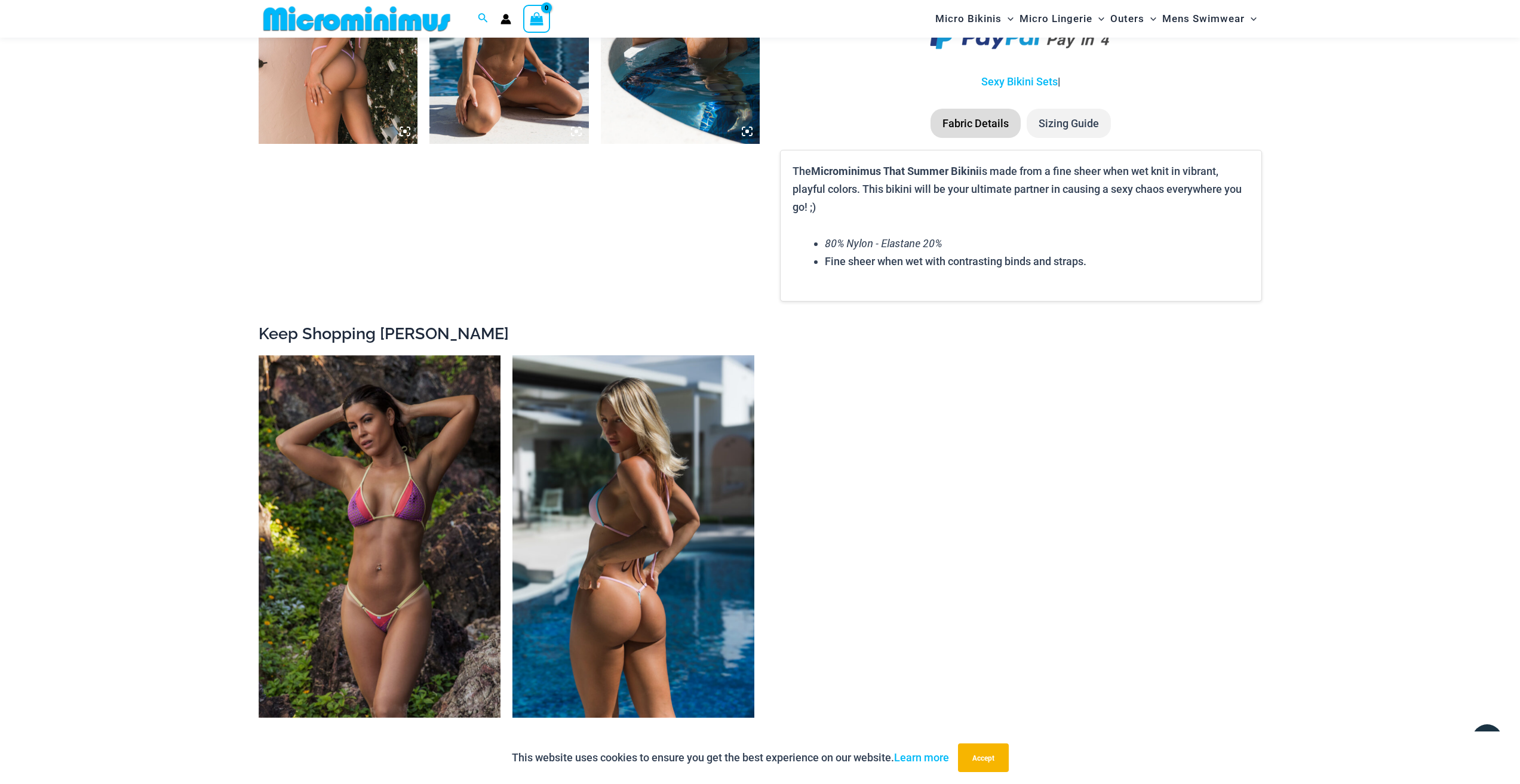
scroll to position [1243, 0]
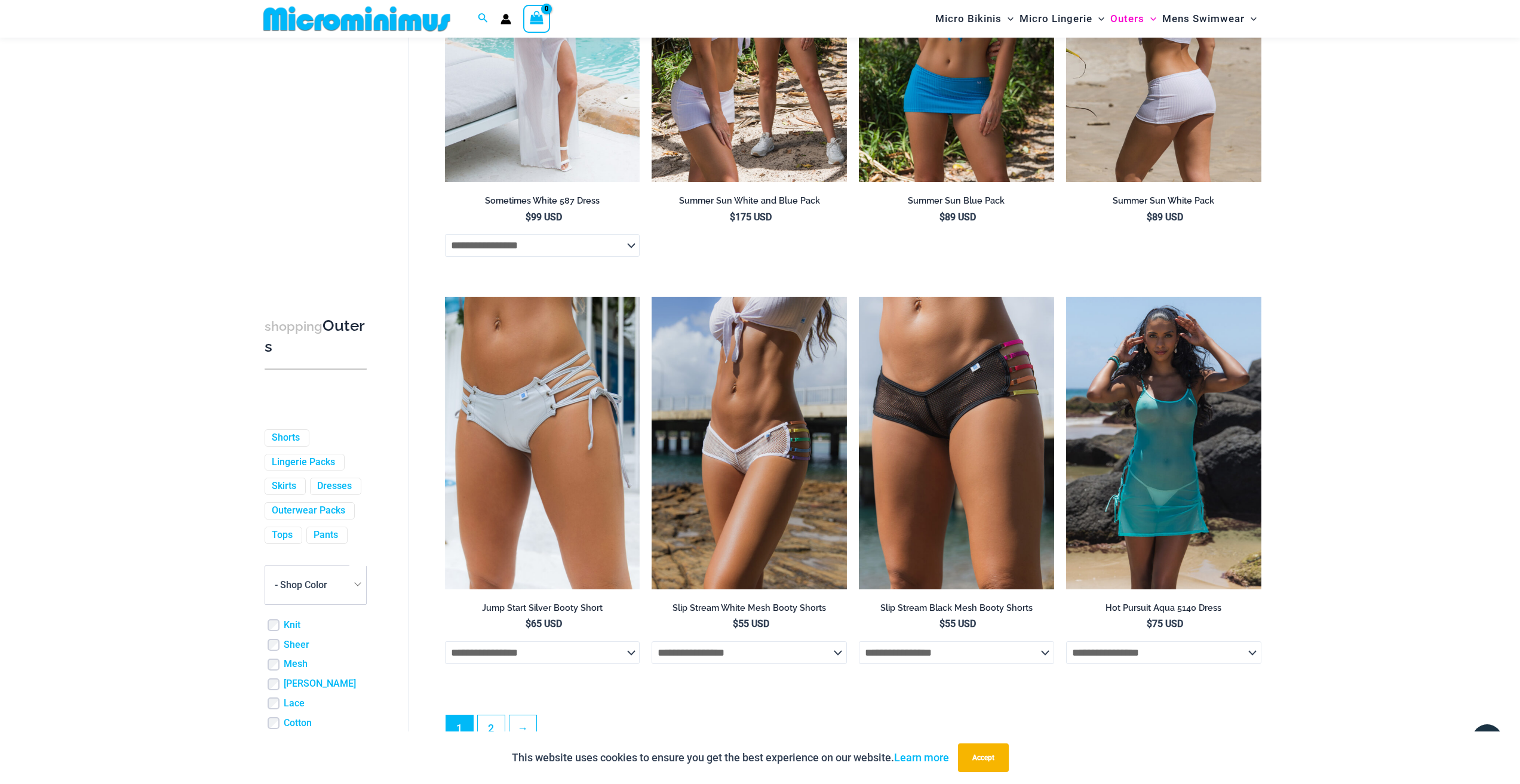
scroll to position [2796, 0]
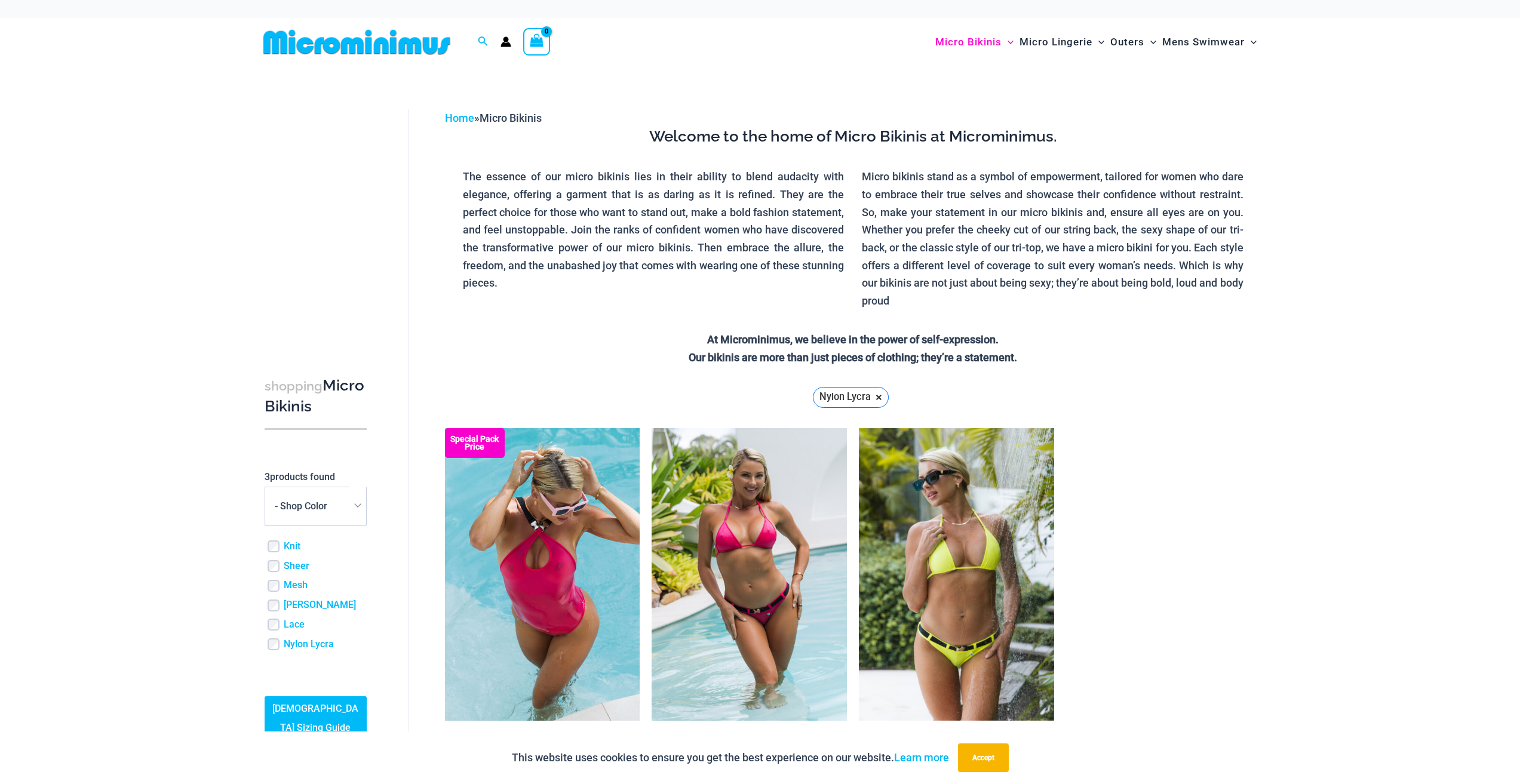
click at [288, 51] on img at bounding box center [357, 42] width 197 height 27
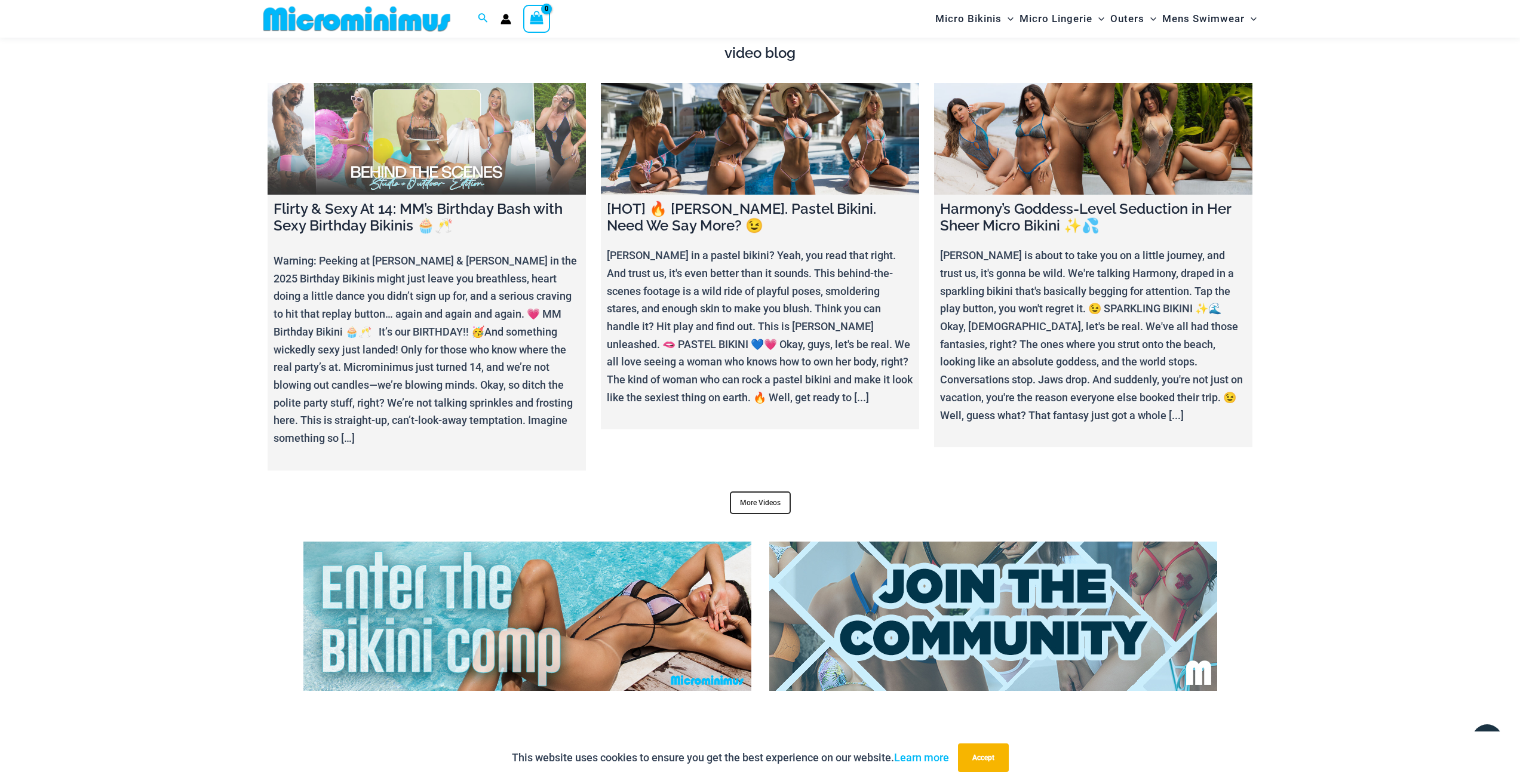
scroll to position [5304, 0]
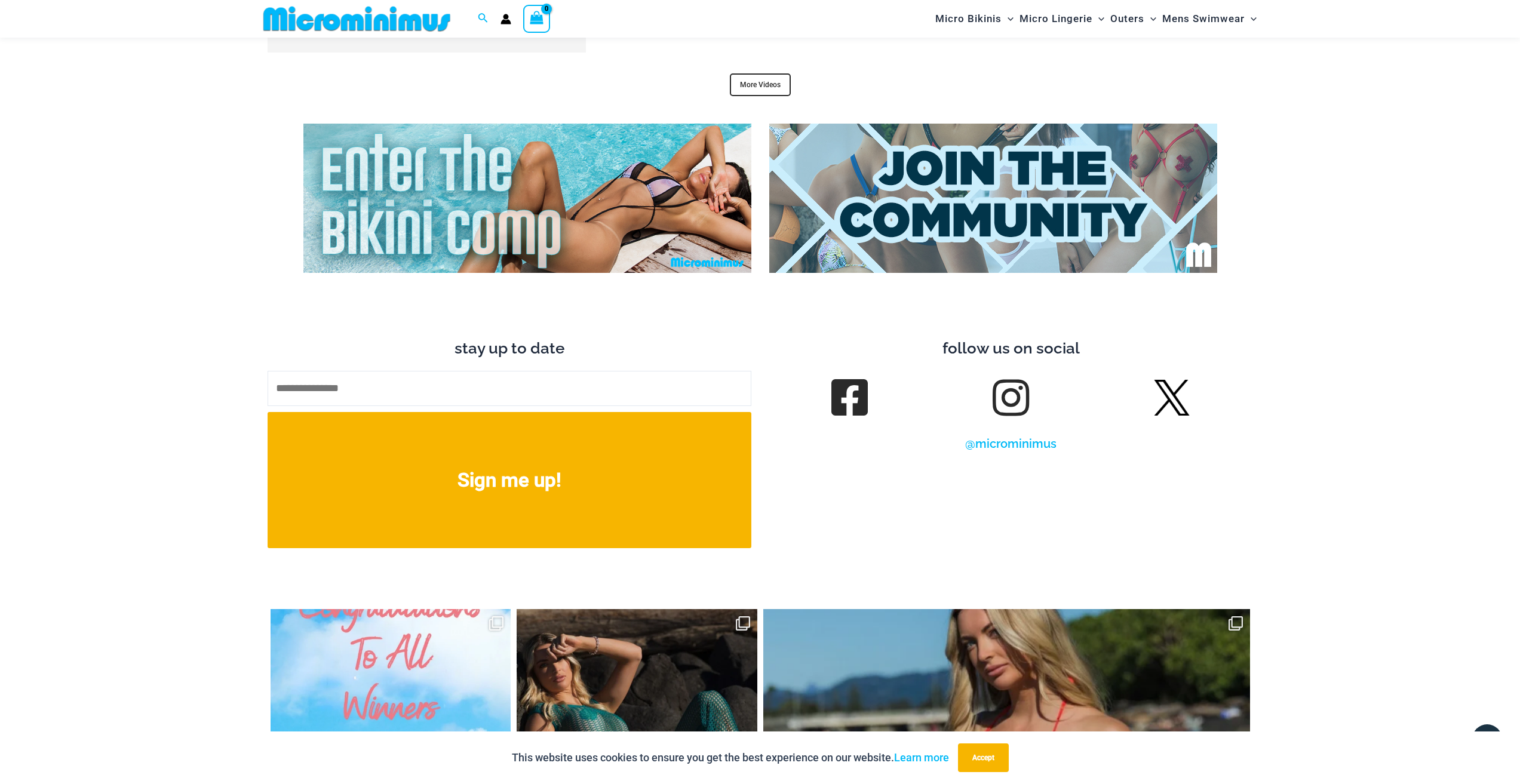
click at [502, 212] on img at bounding box center [527, 199] width 448 height 149
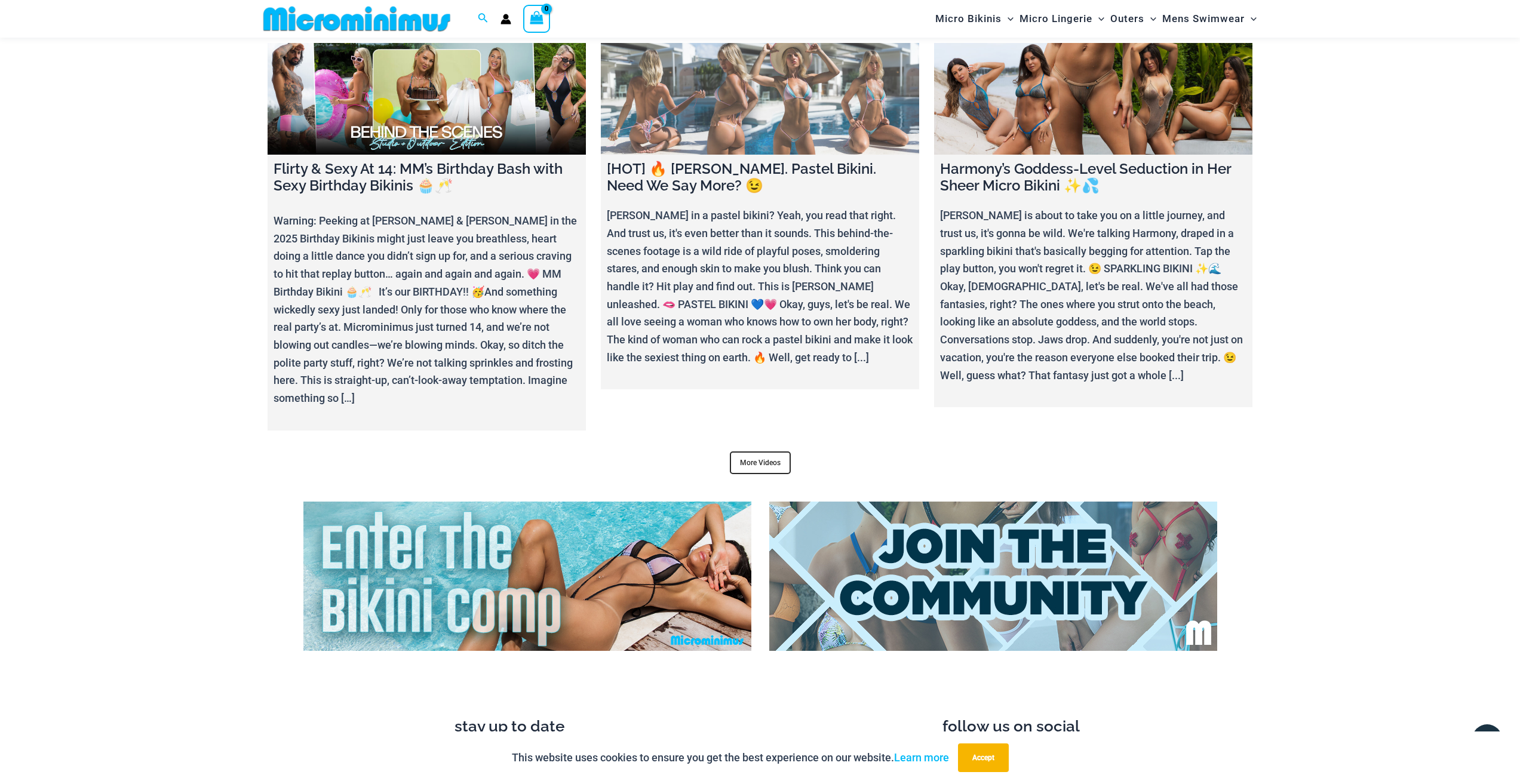
scroll to position [4587, 0]
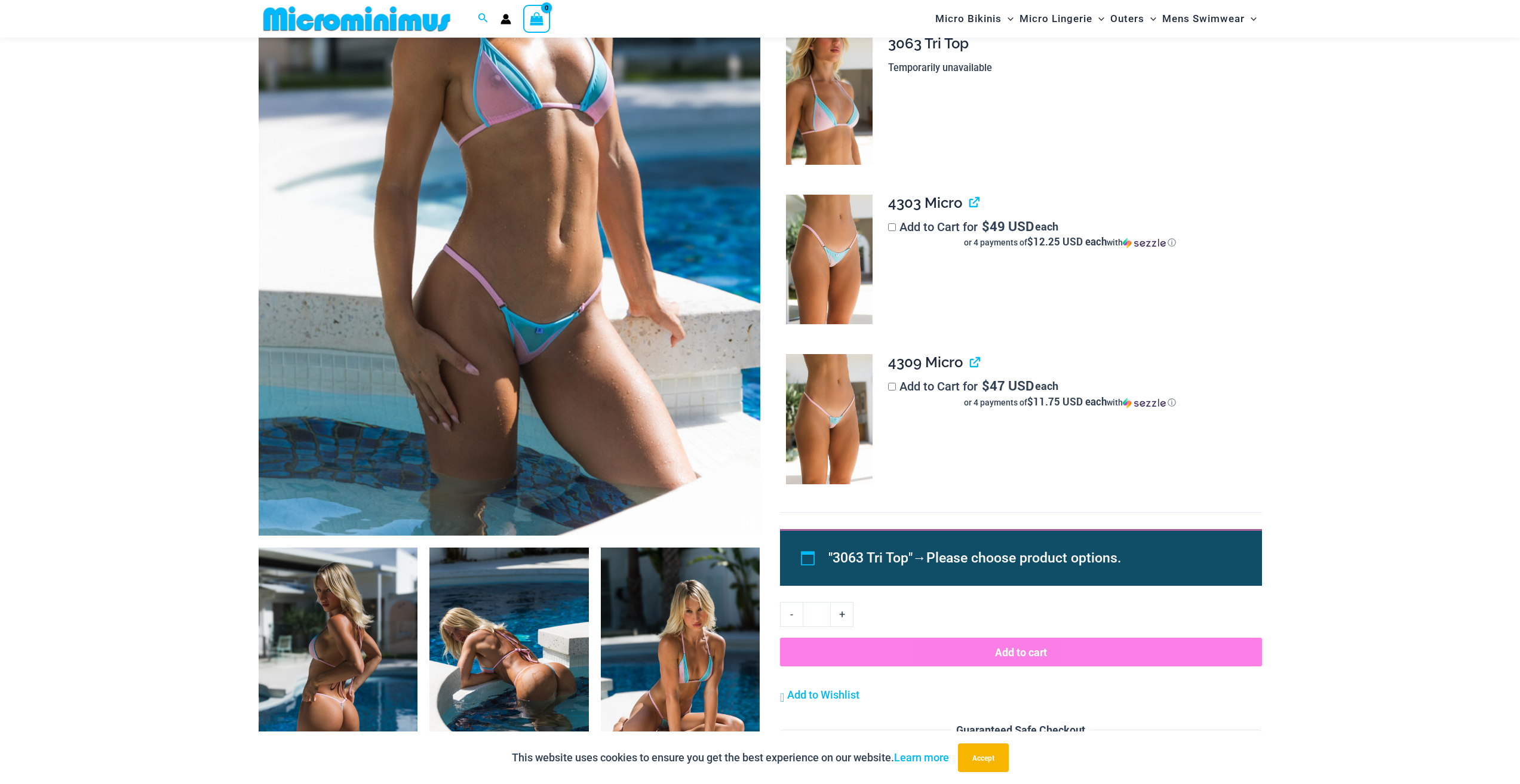
scroll to position [239, 0]
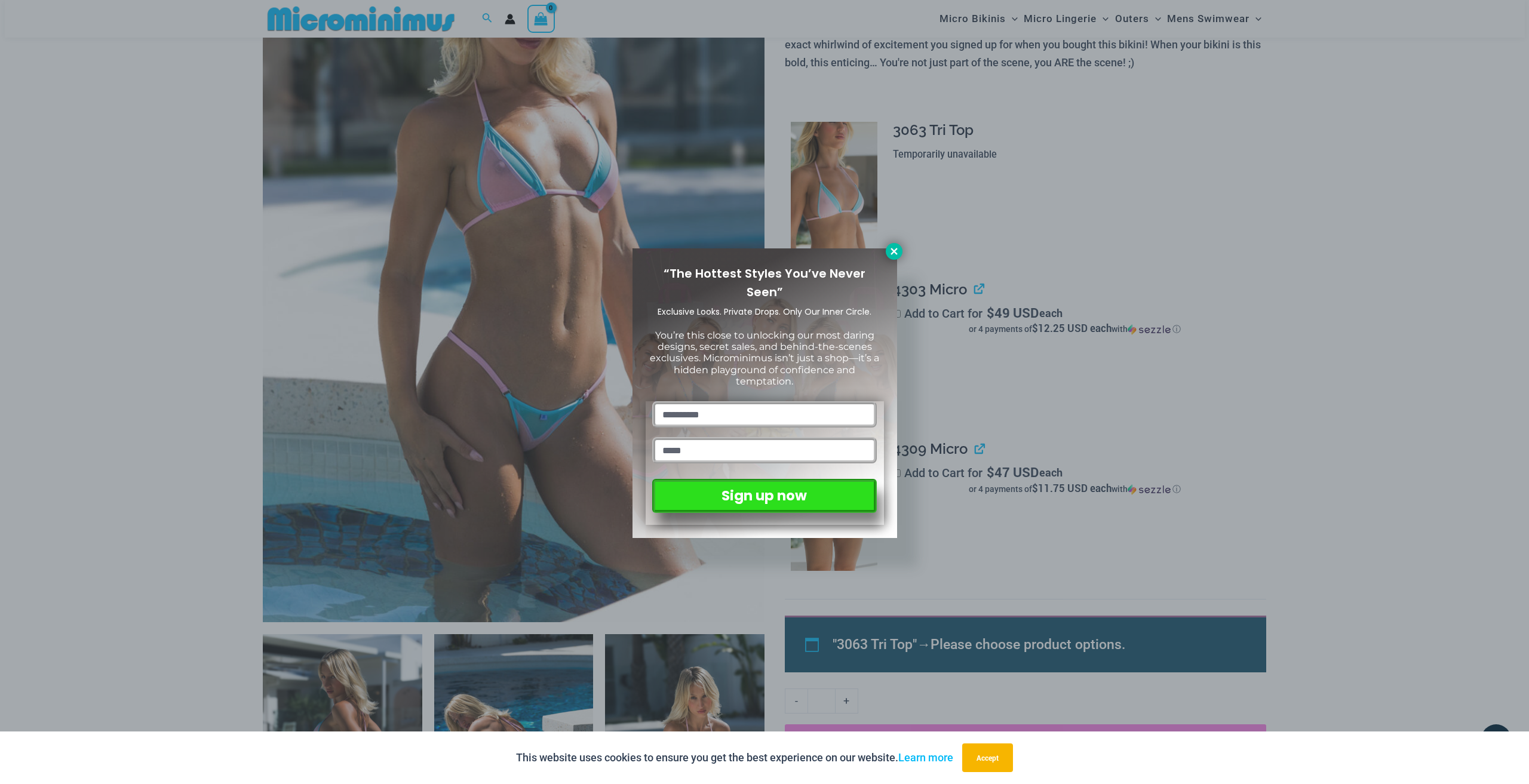
click at [895, 243] on button at bounding box center [894, 251] width 16 height 16
